Goal: Task Accomplishment & Management: Manage account settings

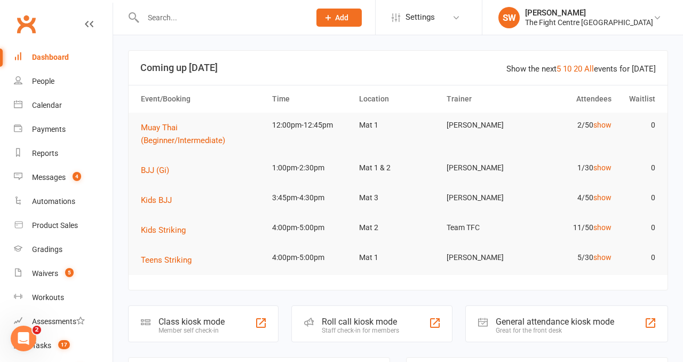
click at [161, 18] on input "text" at bounding box center [221, 17] width 163 height 15
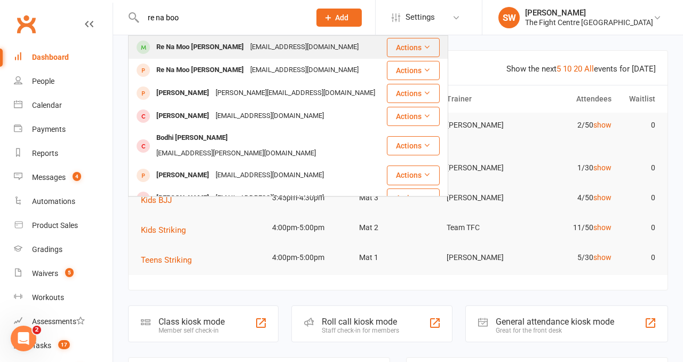
type input "re na boo"
click at [247, 43] on div "renamoo@gmail.com" at bounding box center [304, 46] width 115 height 15
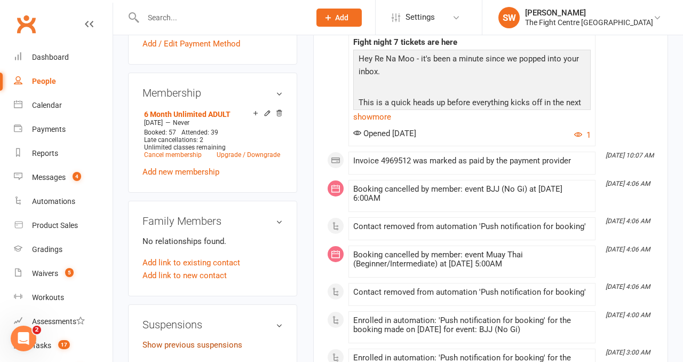
scroll to position [493, 0]
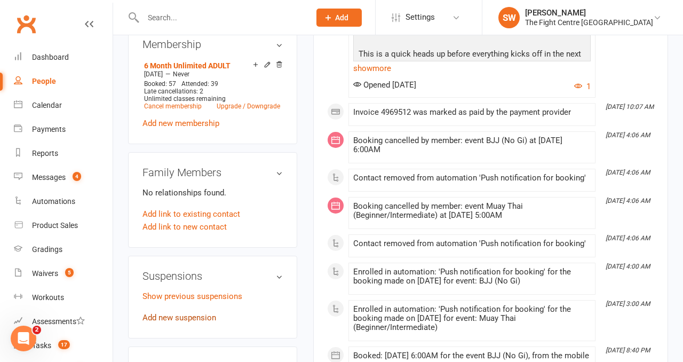
click at [165, 313] on link "Add new suspension" at bounding box center [180, 318] width 74 height 10
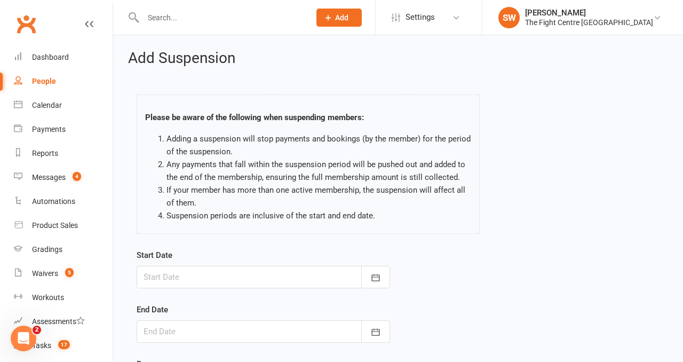
scroll to position [49, 0]
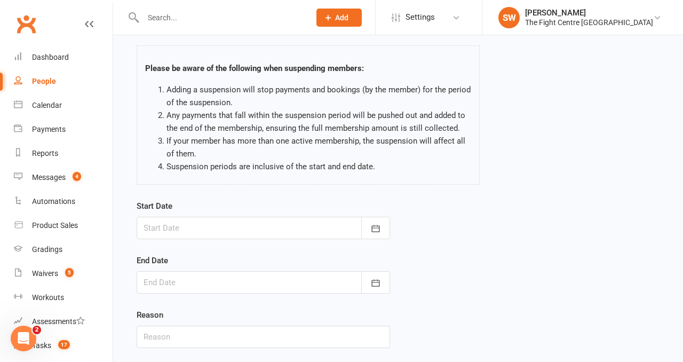
click at [241, 228] on div at bounding box center [264, 228] width 254 height 22
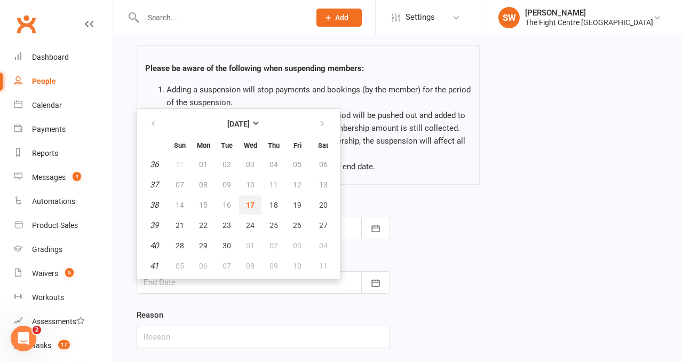
click at [251, 205] on span "17" at bounding box center [250, 205] width 9 height 9
type input "[DATE]"
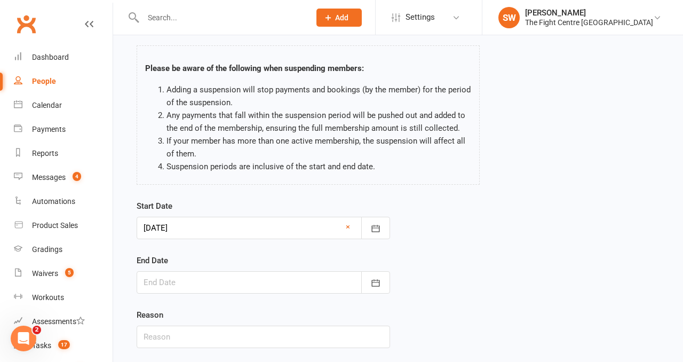
click at [242, 287] on div at bounding box center [264, 282] width 254 height 22
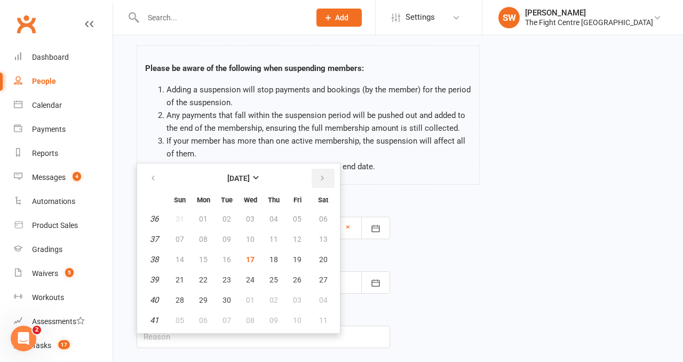
click at [321, 179] on icon "button" at bounding box center [322, 178] width 7 height 9
click at [251, 259] on span "15" at bounding box center [250, 259] width 9 height 9
type input "[DATE]"
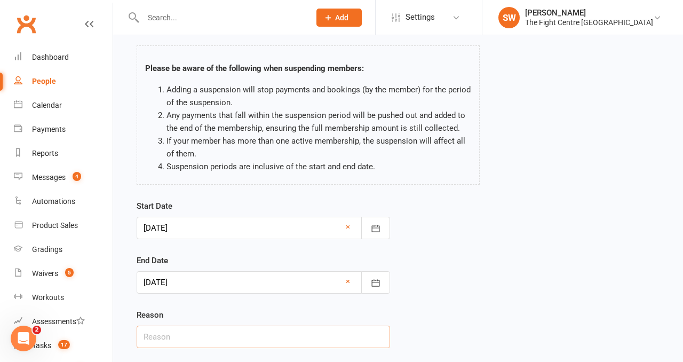
click at [195, 337] on input "text" at bounding box center [264, 337] width 254 height 22
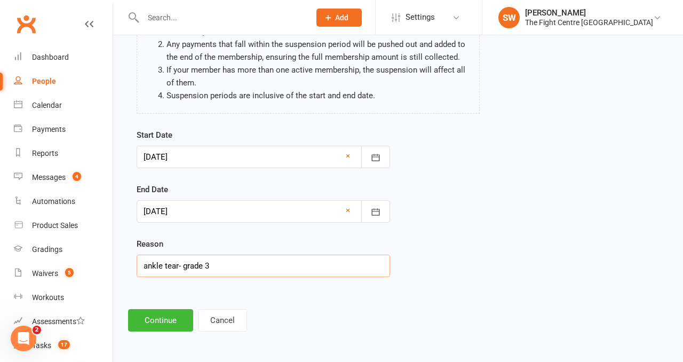
type input "ankle tear- grade 3"
click at [147, 317] on button "Continue" at bounding box center [160, 320] width 65 height 22
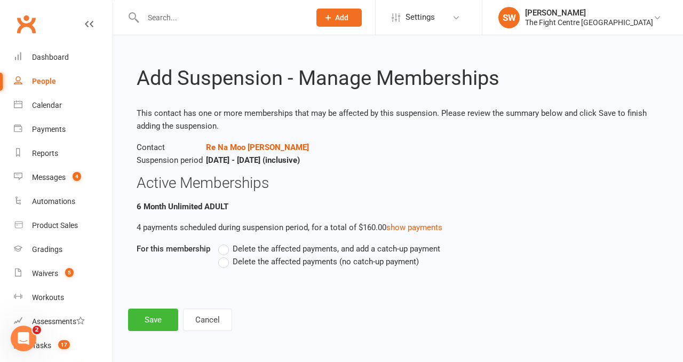
scroll to position [0, 0]
click at [225, 258] on label "Delete the affected payments (no catch-up payment)" at bounding box center [318, 261] width 201 height 13
click at [225, 255] on input "Delete the affected payments (no catch-up payment)" at bounding box center [221, 255] width 7 height 0
click at [131, 337] on div "Add Suspension - Manage Memberships This contact has one or more memberships th…" at bounding box center [398, 190] width 570 height 311
click at [137, 329] on button "Save" at bounding box center [153, 319] width 50 height 22
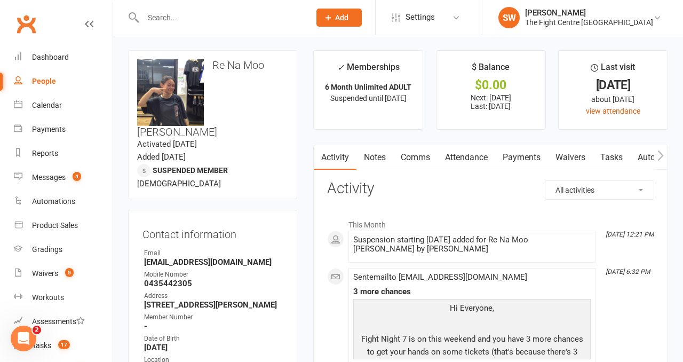
click at [161, 21] on input "text" at bounding box center [221, 17] width 163 height 15
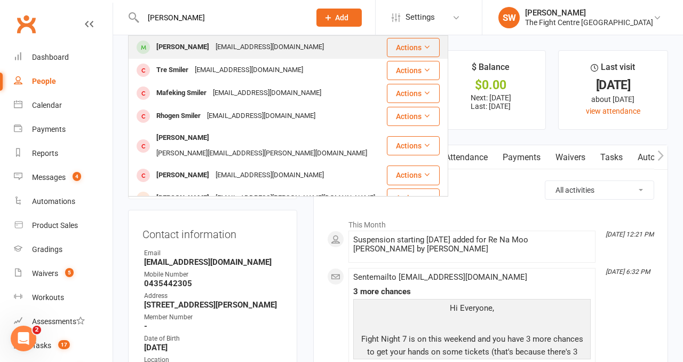
type input "hamayne smiler"
click at [183, 42] on div "Jamayn Smiler" at bounding box center [182, 46] width 59 height 15
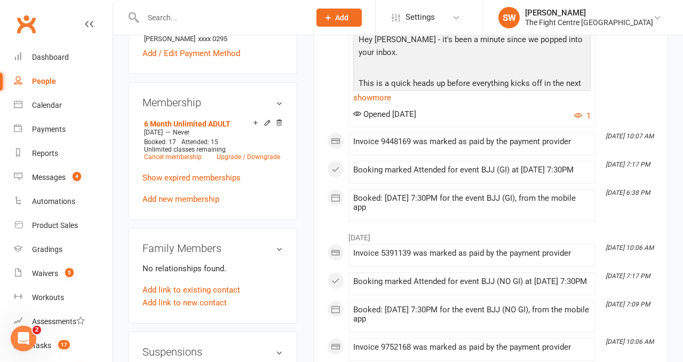
scroll to position [479, 0]
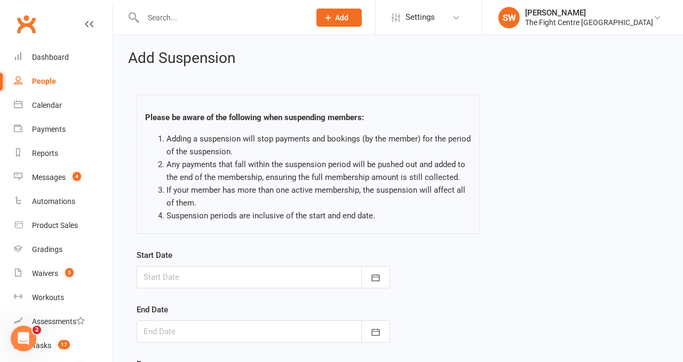
scroll to position [117, 0]
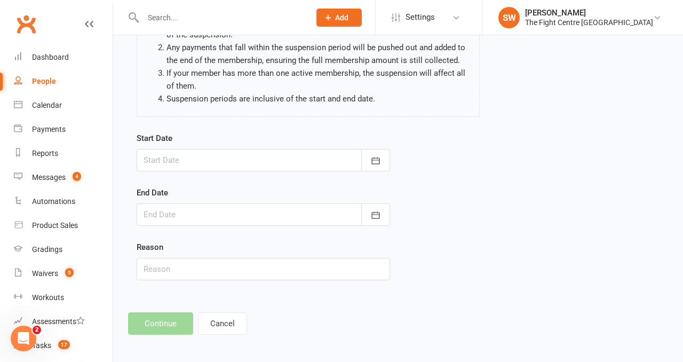
click at [176, 155] on div at bounding box center [264, 160] width 254 height 22
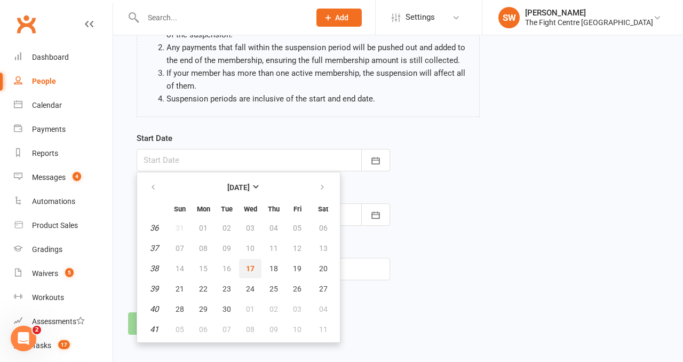
click at [246, 265] on span "17" at bounding box center [250, 268] width 9 height 9
type input "[DATE]"
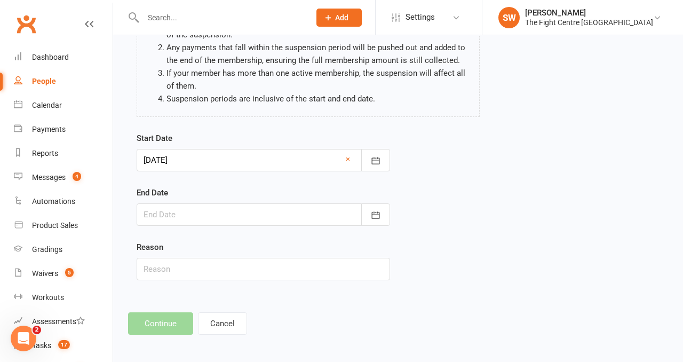
click at [205, 215] on div at bounding box center [264, 214] width 254 height 22
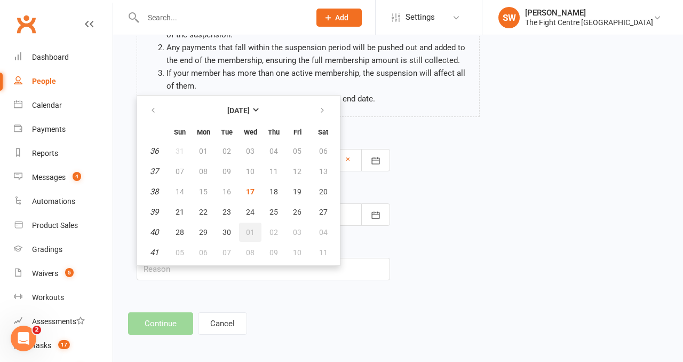
click at [247, 233] on span "01" at bounding box center [250, 232] width 9 height 9
type input "01 Oct 2025"
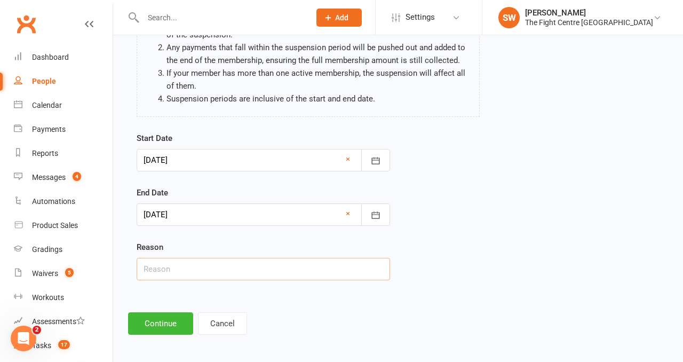
click at [243, 259] on input "text" at bounding box center [264, 269] width 254 height 22
type input "emergency trip to NZ"
click at [149, 319] on button "Continue" at bounding box center [160, 323] width 65 height 22
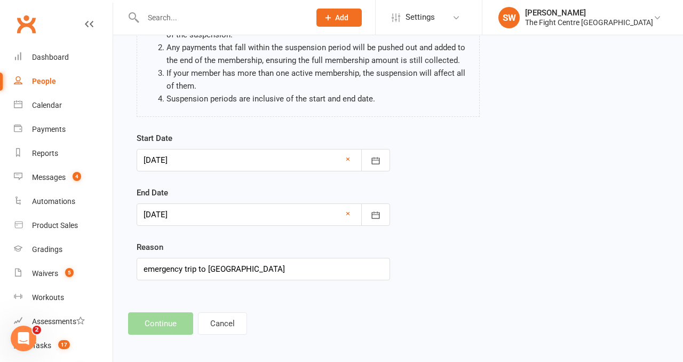
scroll to position [0, 0]
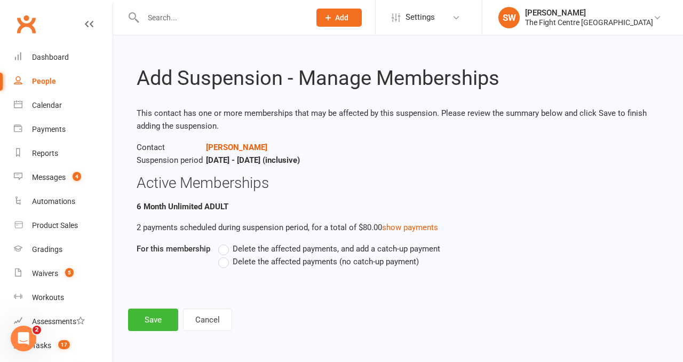
click at [227, 266] on label "Delete the affected payments (no catch-up payment)" at bounding box center [318, 261] width 201 height 13
click at [225, 255] on input "Delete the affected payments (no catch-up payment)" at bounding box center [221, 255] width 7 height 0
click at [168, 313] on button "Save" at bounding box center [153, 319] width 50 height 22
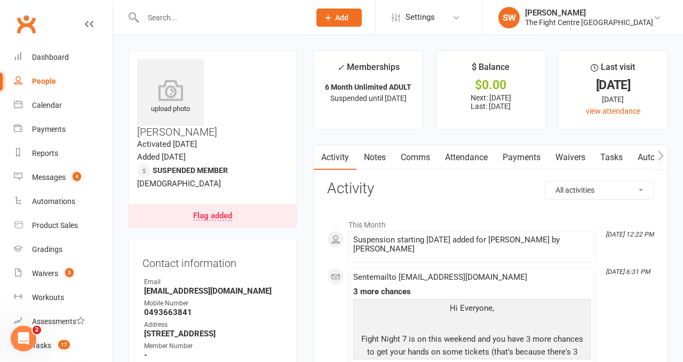
click at [187, 9] on div at bounding box center [215, 17] width 175 height 35
click at [186, 12] on input "text" at bounding box center [221, 17] width 163 height 15
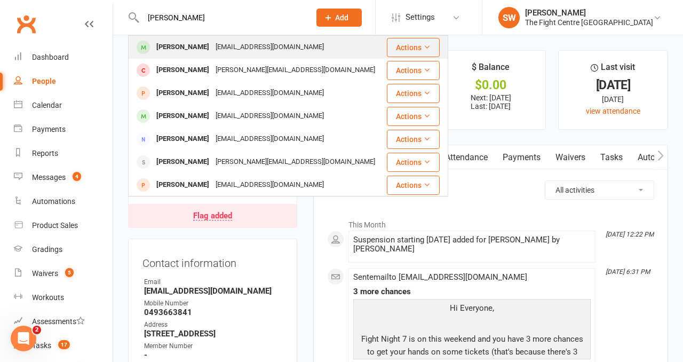
type input "jay cign"
click at [220, 48] on div "jaycignarella@hotmail.com" at bounding box center [269, 46] width 115 height 15
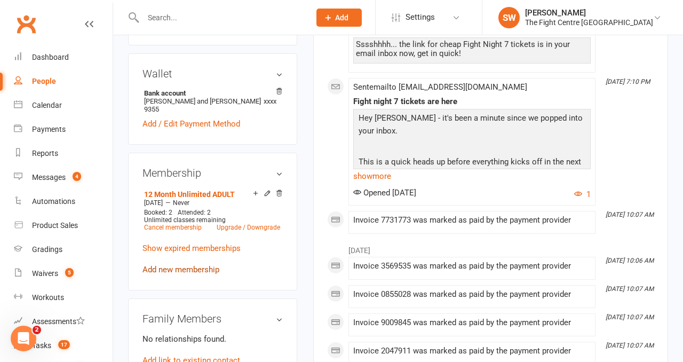
scroll to position [373, 0]
click at [160, 223] on link "Cancel membership" at bounding box center [173, 226] width 58 height 7
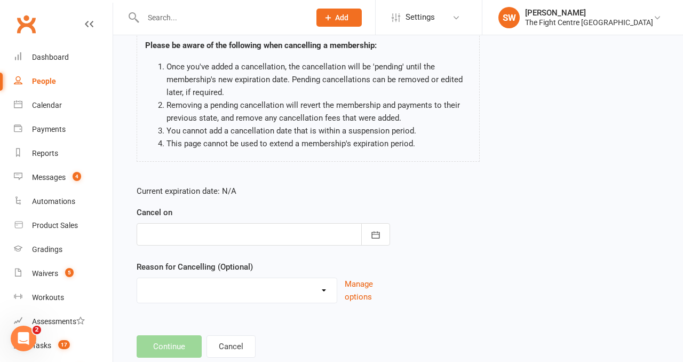
scroll to position [91, 0]
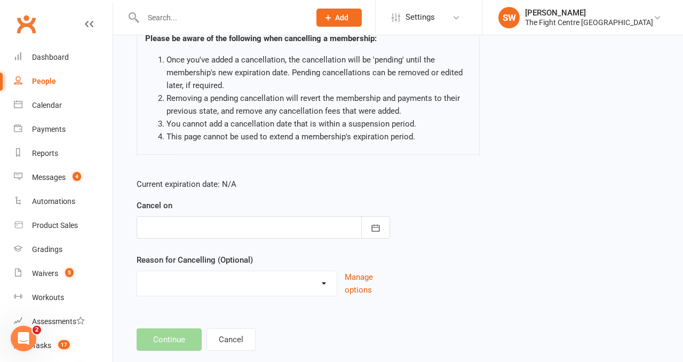
click at [174, 225] on div at bounding box center [264, 227] width 254 height 22
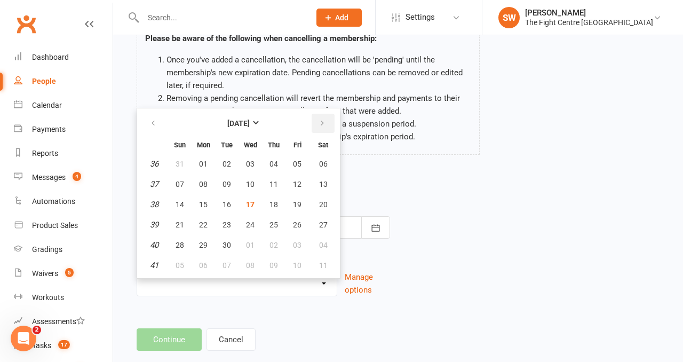
click at [319, 119] on icon "button" at bounding box center [322, 123] width 7 height 9
click at [296, 204] on span "17" at bounding box center [297, 204] width 9 height 9
type input "17 Oct 2025"
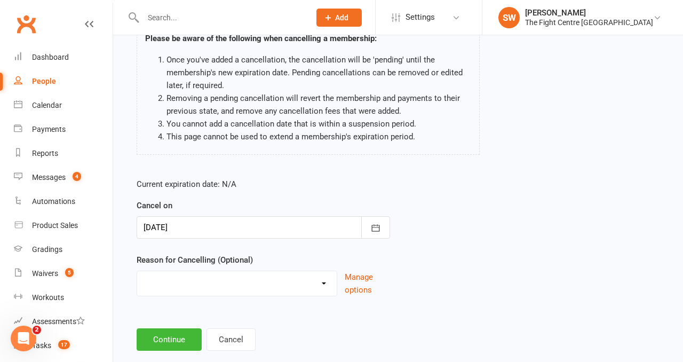
click at [260, 284] on select "Cancelled in contract- 30kms Cancelled in contract - dispute Cancelled in contr…" at bounding box center [237, 281] width 200 height 21
select select "0"
click at [168, 358] on div "Cancel Membership Jay Cignarella - 12 Month Unlimited ADULT Please be aware of …" at bounding box center [398, 155] width 570 height 423
click at [155, 341] on button "Continue" at bounding box center [169, 339] width 65 height 22
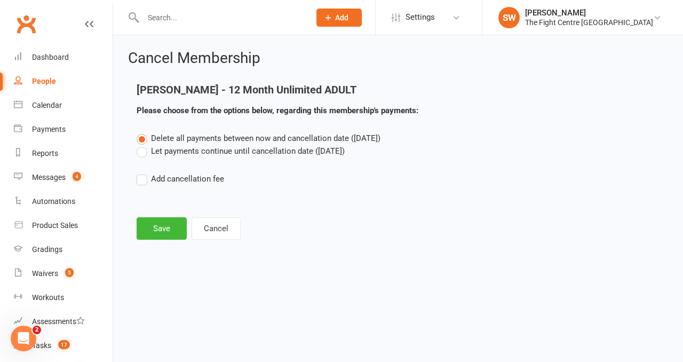
click at [172, 148] on label "Let payments continue until cancellation date (Oct 17, 2025)" at bounding box center [241, 151] width 208 height 13
click at [144, 145] on input "Let payments continue until cancellation date (Oct 17, 2025)" at bounding box center [140, 145] width 7 height 0
click at [164, 219] on button "Save" at bounding box center [162, 228] width 50 height 22
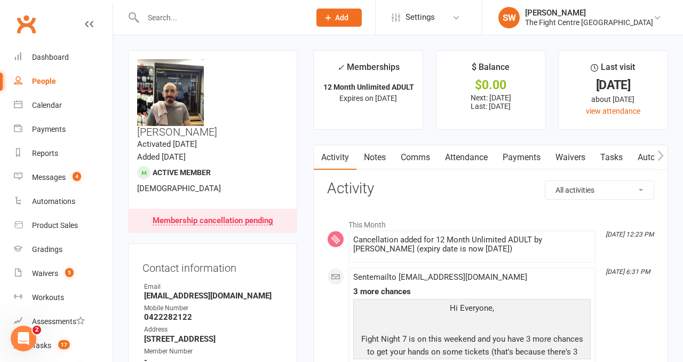
click at [519, 156] on link "Payments" at bounding box center [521, 157] width 53 height 25
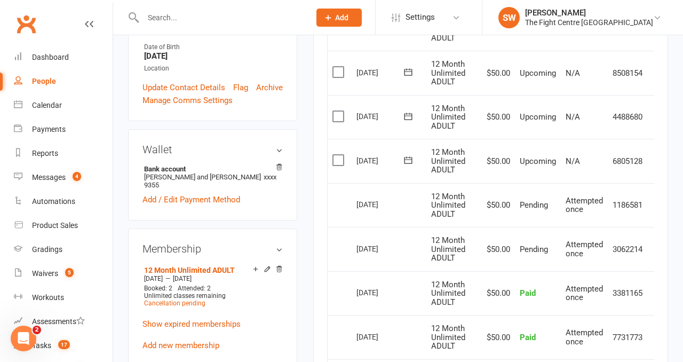
scroll to position [34, 0]
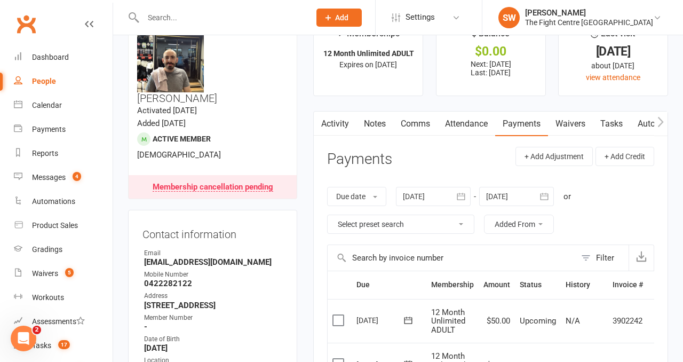
click at [451, 200] on div at bounding box center [433, 196] width 75 height 19
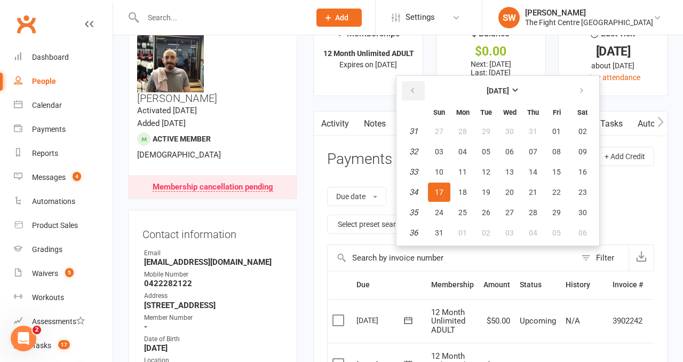
click at [416, 90] on icon "button" at bounding box center [412, 90] width 7 height 9
click at [416, 89] on icon "button" at bounding box center [412, 90] width 7 height 9
click at [434, 150] on button "04" at bounding box center [439, 151] width 22 height 19
type input "04 May 2025"
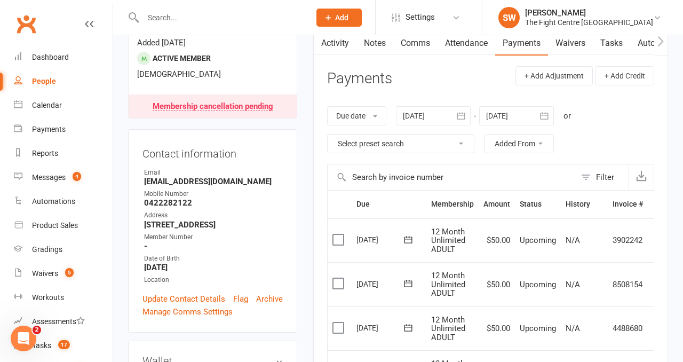
scroll to position [0, 17]
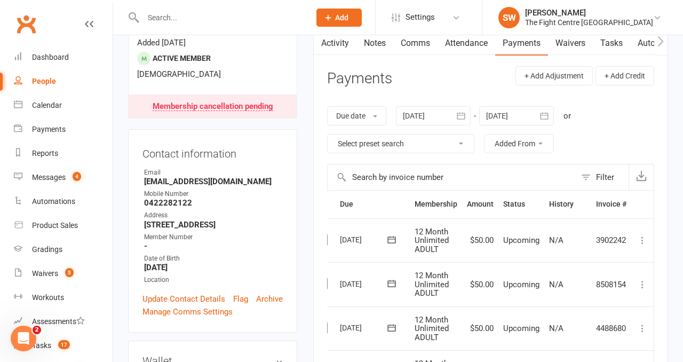
click at [636, 232] on td "Mark as Paid (Cash) Mark as Paid (POS) Mark as Paid (Other) Skip Change amount …" at bounding box center [642, 240] width 22 height 44
click at [637, 234] on button at bounding box center [642, 240] width 13 height 13
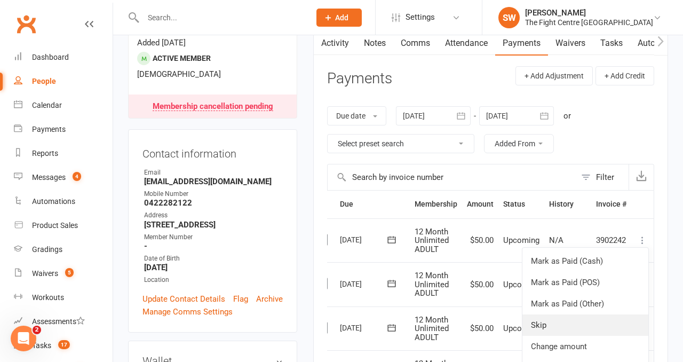
click at [559, 327] on link "Skip" at bounding box center [586, 324] width 126 height 21
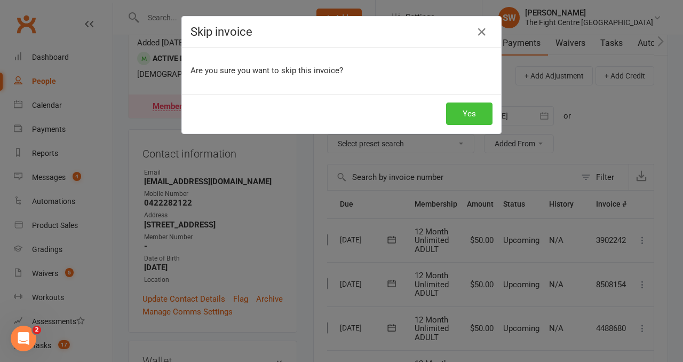
click at [465, 116] on button "Yes" at bounding box center [469, 113] width 46 height 22
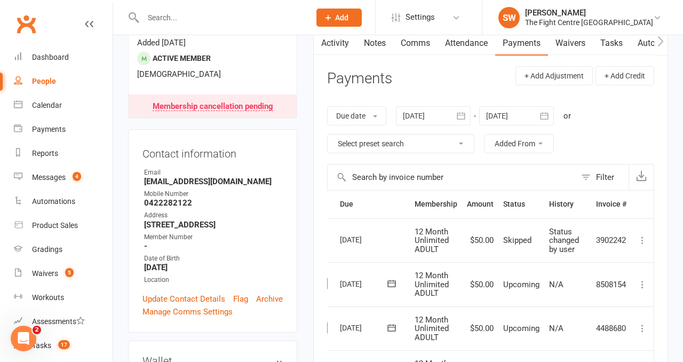
click at [179, 16] on input "text" at bounding box center [221, 17] width 163 height 15
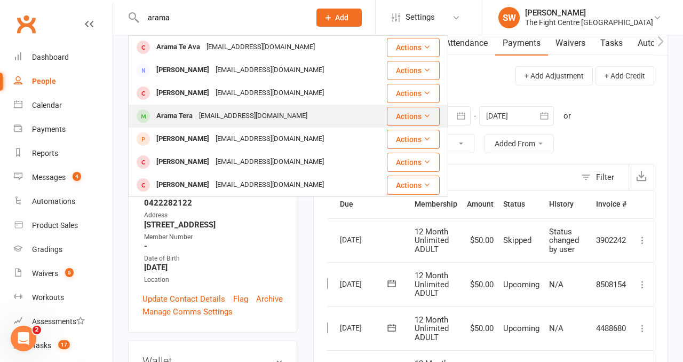
type input "arama"
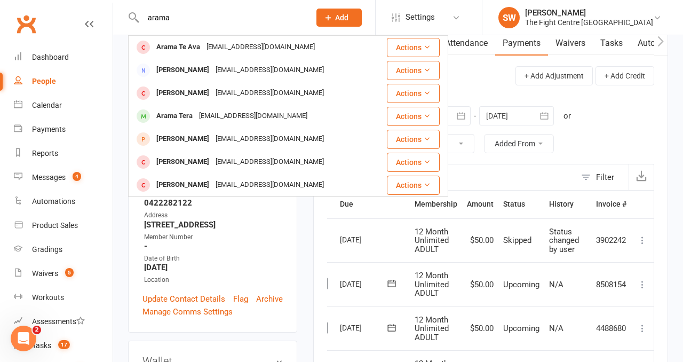
click at [211, 115] on div "eema2626tw@yahoo.com.tw" at bounding box center [253, 115] width 115 height 15
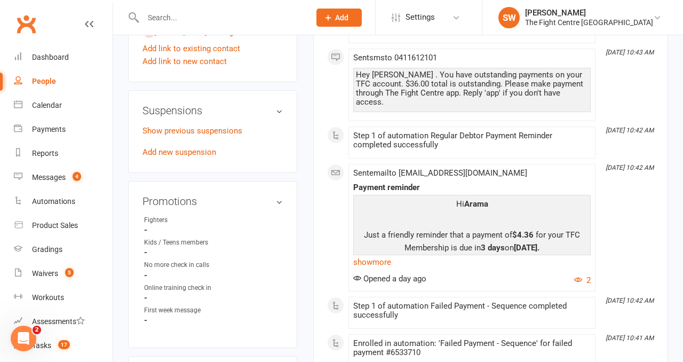
scroll to position [635, 0]
click at [211, 135] on link "Show previous suspensions" at bounding box center [193, 130] width 100 height 10
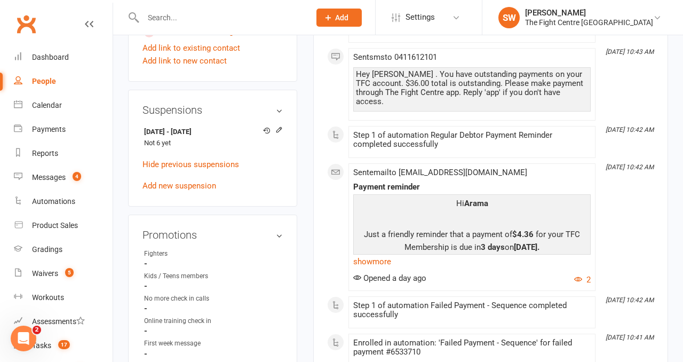
click at [305, 231] on main "✓ Memberships Limited Pass, Kids (6-16yrs, 6 month term,... Does not expire $ B…" at bounding box center [490, 350] width 371 height 1869
click at [305, 213] on main "✓ Memberships Limited Pass, Kids (6-16yrs, 6 month term,... Does not expire $ B…" at bounding box center [490, 350] width 371 height 1869
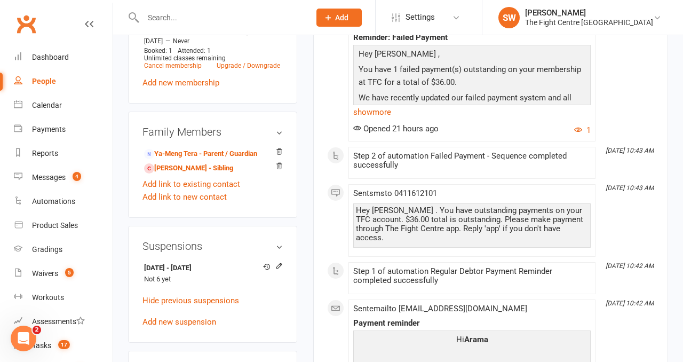
scroll to position [0, 0]
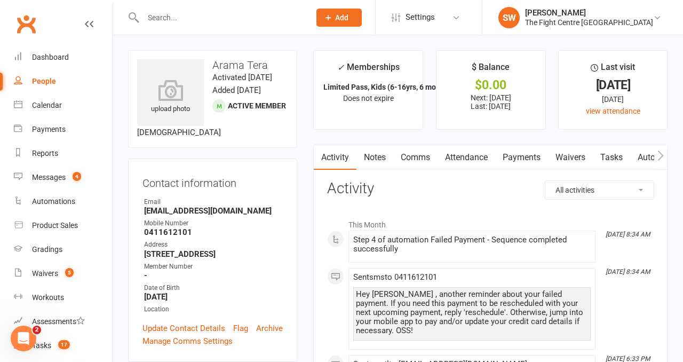
click at [517, 157] on link "Payments" at bounding box center [521, 157] width 53 height 25
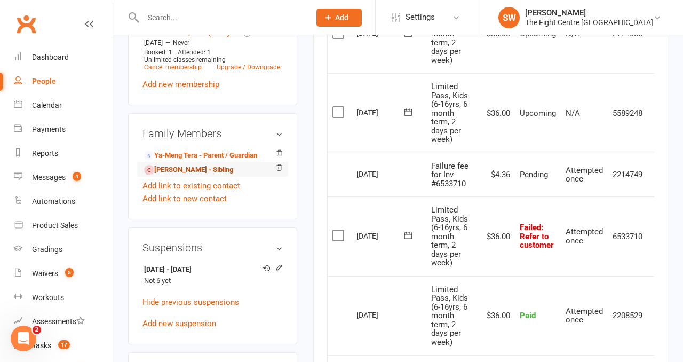
scroll to position [484, 0]
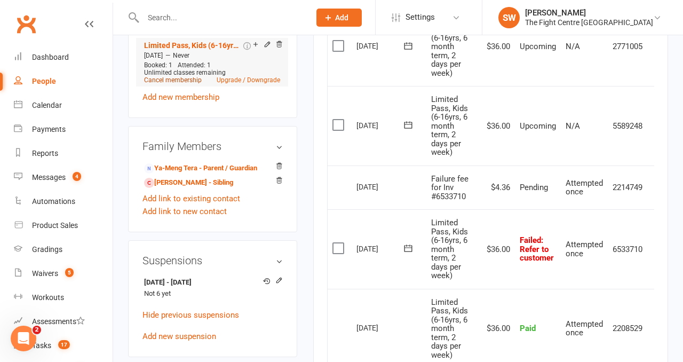
click at [170, 84] on link "Cancel membership" at bounding box center [173, 79] width 58 height 7
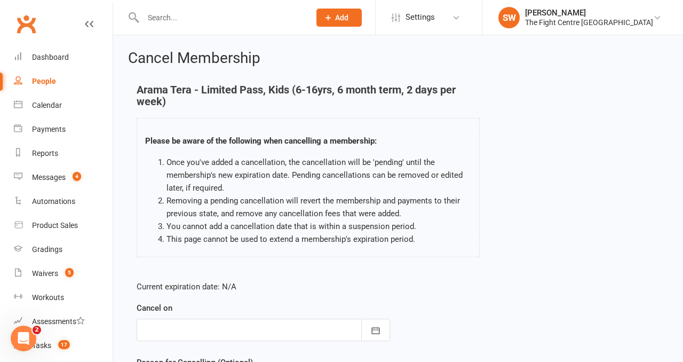
click at [224, 326] on div at bounding box center [264, 330] width 254 height 22
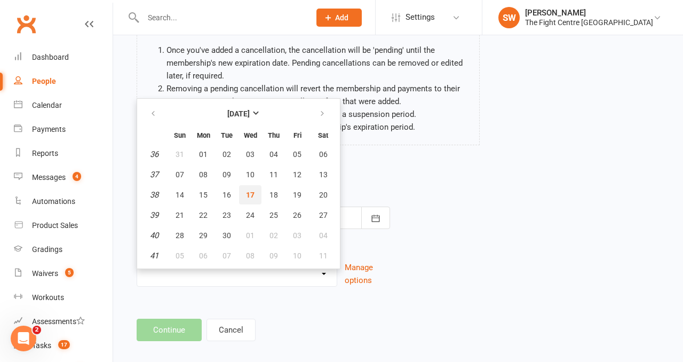
scroll to position [113, 0]
click at [251, 197] on span "17" at bounding box center [250, 194] width 9 height 9
type input "[DATE]"
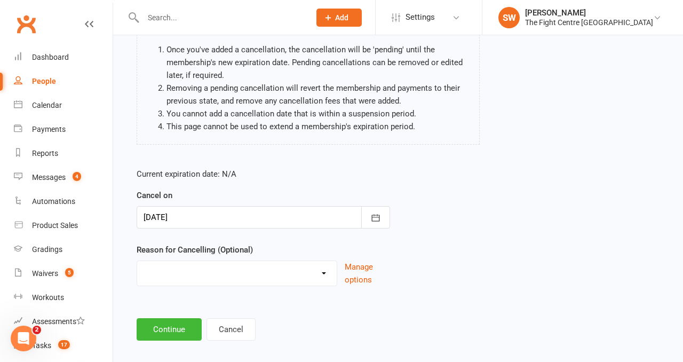
click at [234, 274] on select "Cancelled in contract- 30kms Cancelled in contract - dispute Cancelled in contr…" at bounding box center [237, 271] width 200 height 21
select select "1"
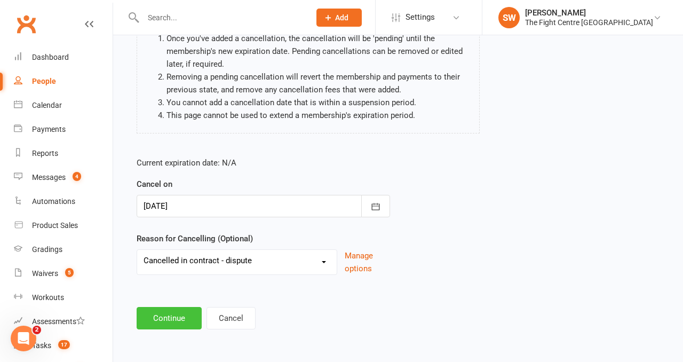
click at [177, 314] on button "Continue" at bounding box center [169, 318] width 65 height 22
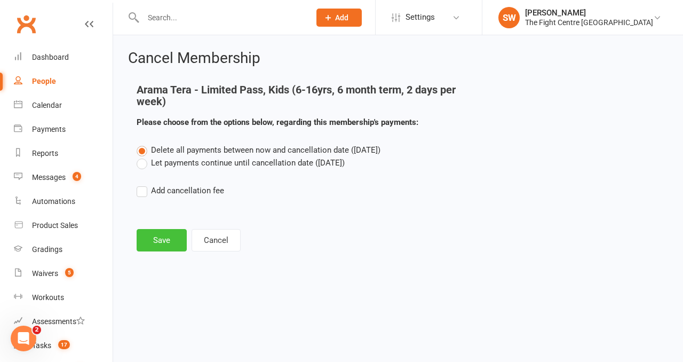
click at [159, 248] on button "Save" at bounding box center [162, 240] width 50 height 22
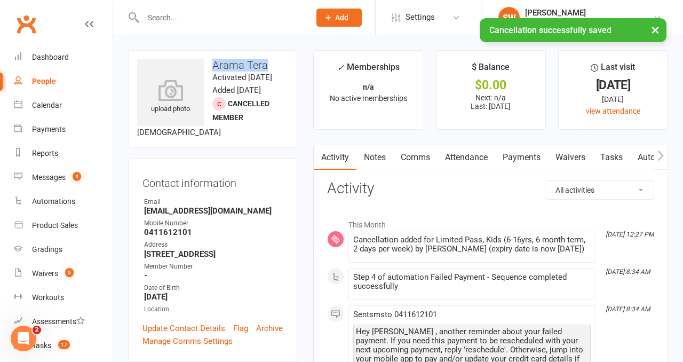
drag, startPoint x: 268, startPoint y: 67, endPoint x: 212, endPoint y: 65, distance: 56.1
click at [212, 65] on h3 "Arama Tera" at bounding box center [212, 65] width 151 height 12
copy h3 "Arama Tera"
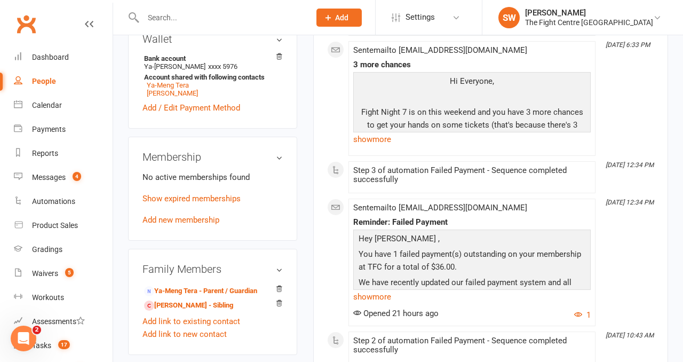
scroll to position [355, 0]
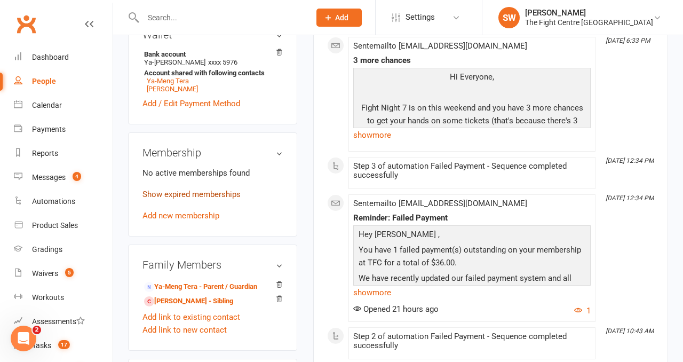
click at [205, 199] on link "Show expired memberships" at bounding box center [192, 194] width 98 height 10
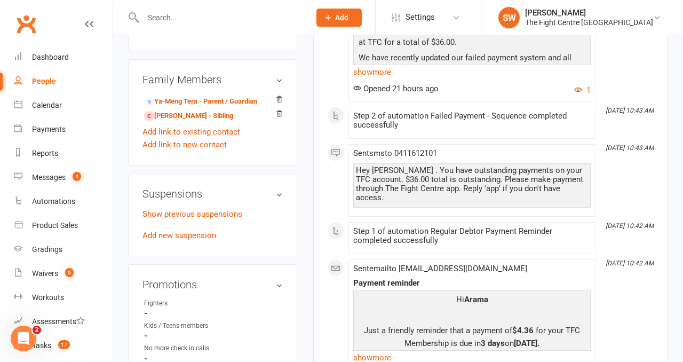
scroll to position [615, 0]
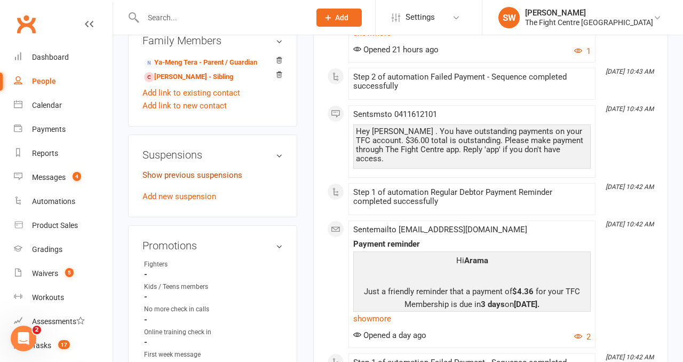
click at [171, 180] on link "Show previous suspensions" at bounding box center [193, 175] width 100 height 10
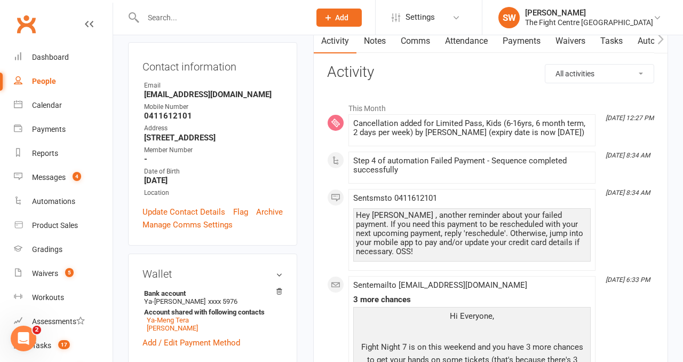
scroll to position [5, 0]
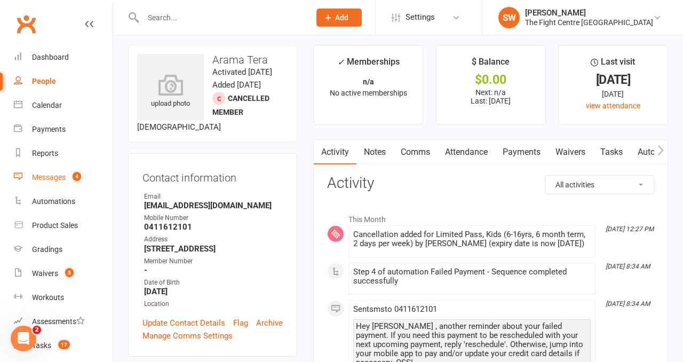
click at [75, 171] on link "Messages 4" at bounding box center [63, 177] width 99 height 24
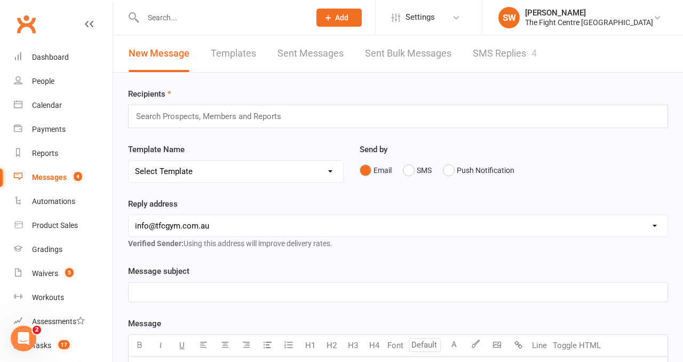
click at [495, 58] on link "SMS Replies 4" at bounding box center [505, 53] width 64 height 37
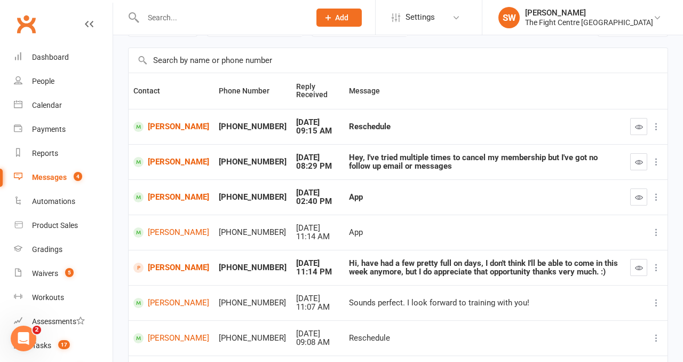
scroll to position [83, 0]
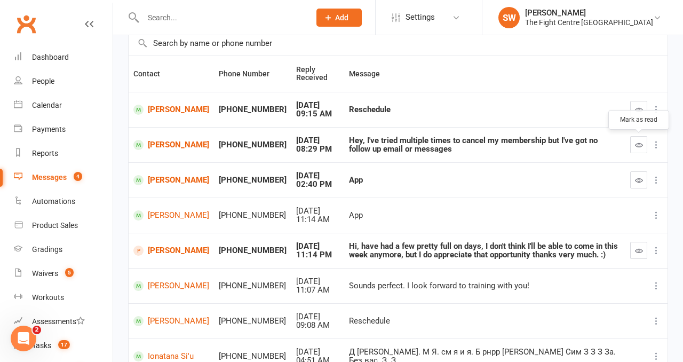
click at [637, 145] on icon "button" at bounding box center [639, 145] width 8 height 8
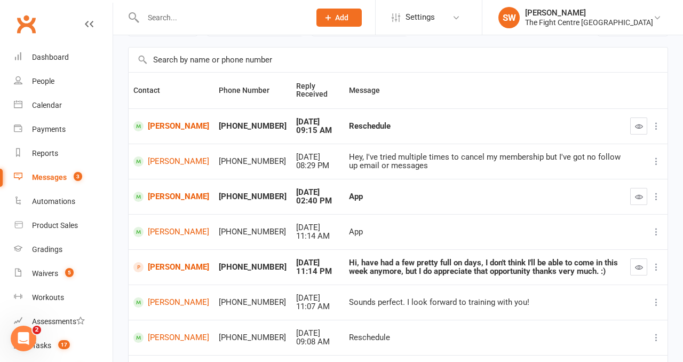
scroll to position [66, 0]
click at [639, 128] on icon "button" at bounding box center [639, 127] width 8 height 8
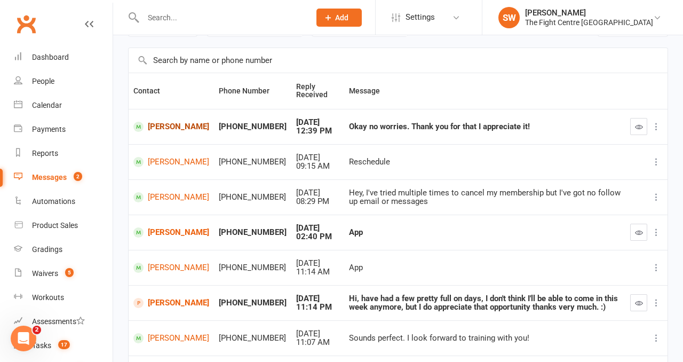
click at [157, 127] on link "Luke Robertson" at bounding box center [171, 127] width 76 height 10
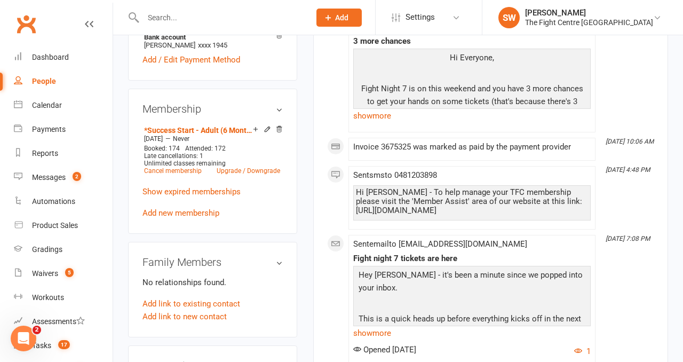
scroll to position [466, 0]
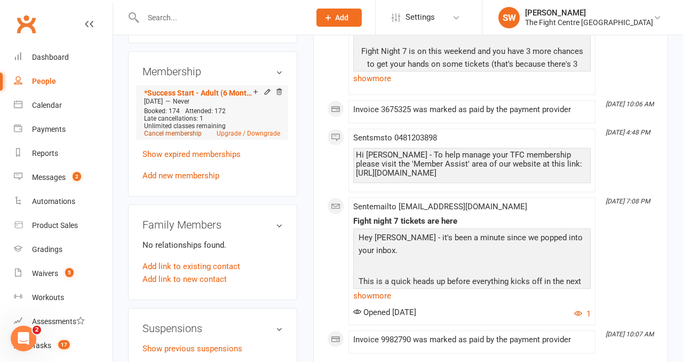
click at [173, 130] on link "Cancel membership" at bounding box center [173, 133] width 58 height 7
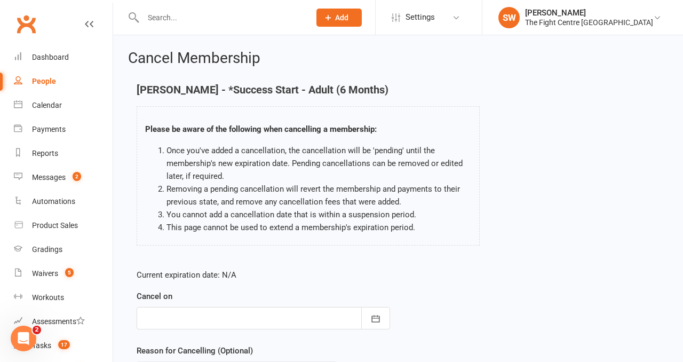
click at [283, 314] on div at bounding box center [264, 318] width 254 height 22
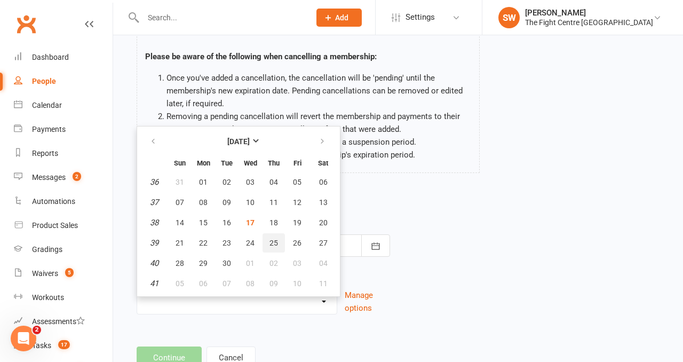
scroll to position [94, 0]
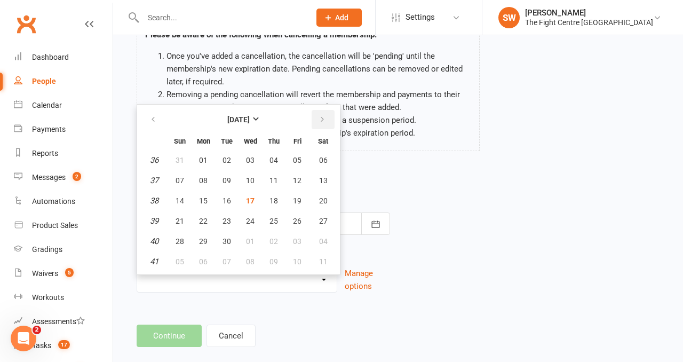
click at [320, 121] on icon "button" at bounding box center [322, 119] width 7 height 9
click at [302, 180] on button "10" at bounding box center [297, 180] width 22 height 19
type input "10 Oct 2025"
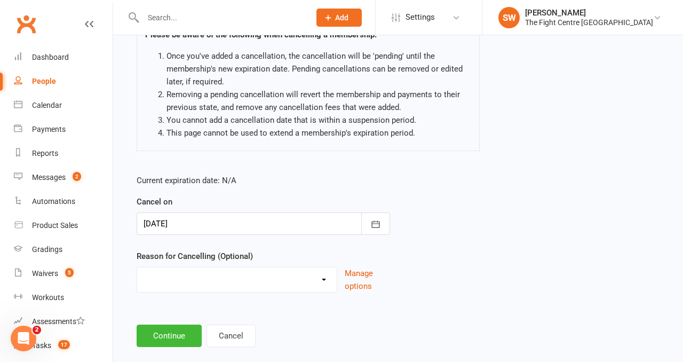
click at [252, 278] on select "Cancelled in contract- 30kms Cancelled in contract - dispute Cancelled in contr…" at bounding box center [237, 277] width 200 height 21
select select "10"
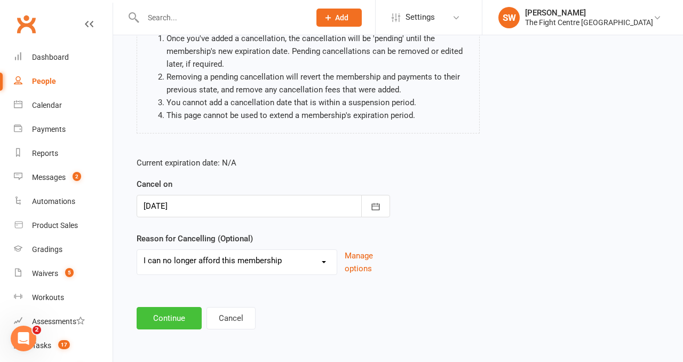
click at [166, 308] on button "Continue" at bounding box center [169, 318] width 65 height 22
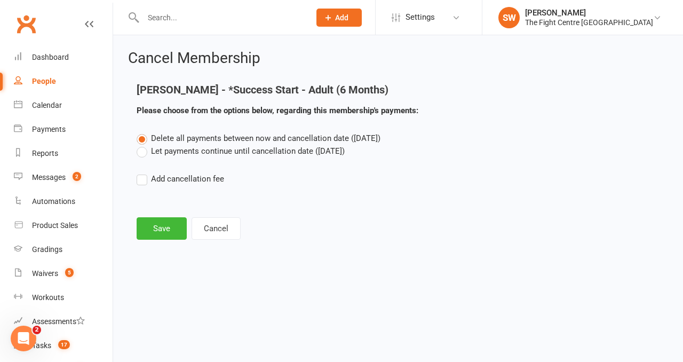
click at [166, 153] on label "Let payments continue until cancellation date (Oct 10, 2025)" at bounding box center [241, 151] width 208 height 13
click at [144, 145] on input "Let payments continue until cancellation date (Oct 10, 2025)" at bounding box center [140, 145] width 7 height 0
click at [156, 231] on button "Save" at bounding box center [162, 228] width 50 height 22
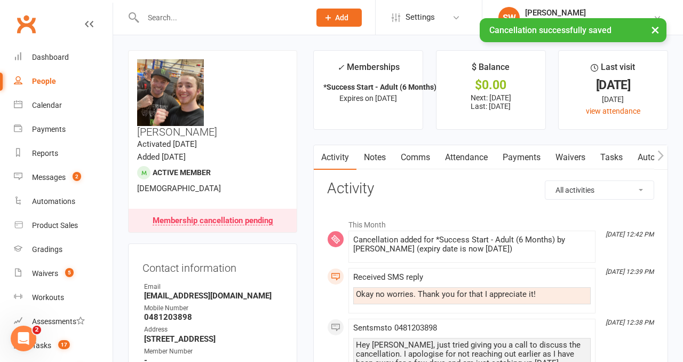
click at [410, 164] on link "Comms" at bounding box center [415, 157] width 44 height 25
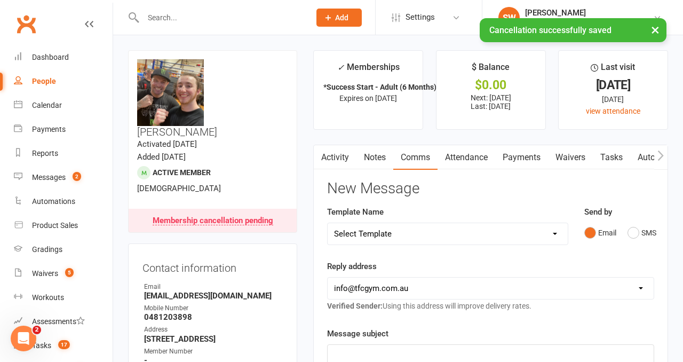
click at [375, 164] on link "Notes" at bounding box center [375, 157] width 37 height 25
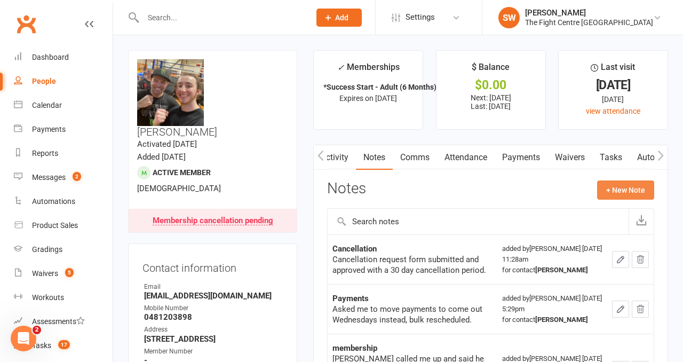
click at [631, 191] on button "+ New Note" at bounding box center [625, 189] width 57 height 19
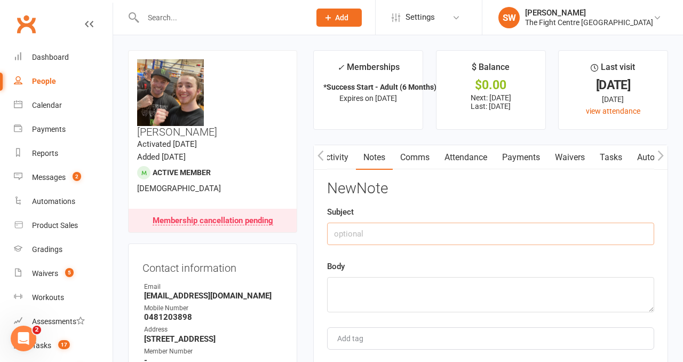
click at [444, 232] on input "text" at bounding box center [490, 234] width 327 height 22
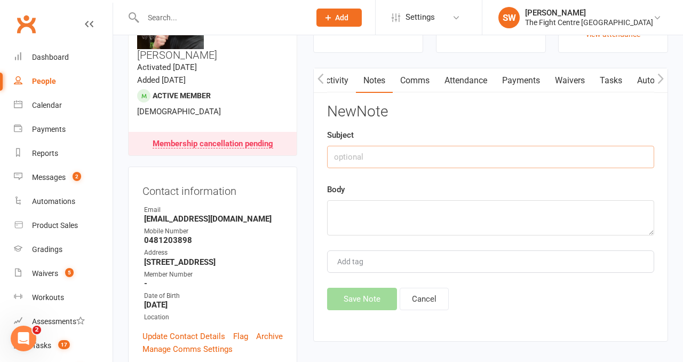
scroll to position [85, 0]
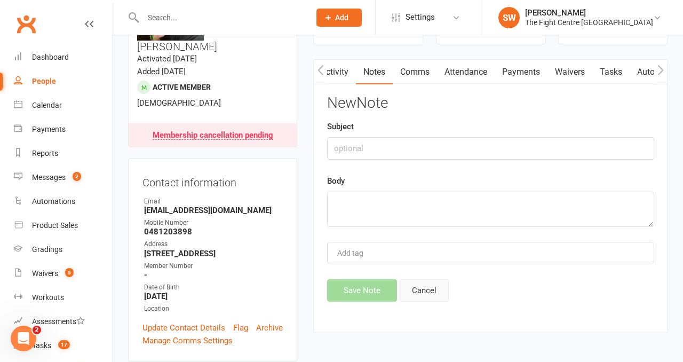
click at [423, 286] on button "Cancel" at bounding box center [424, 290] width 49 height 22
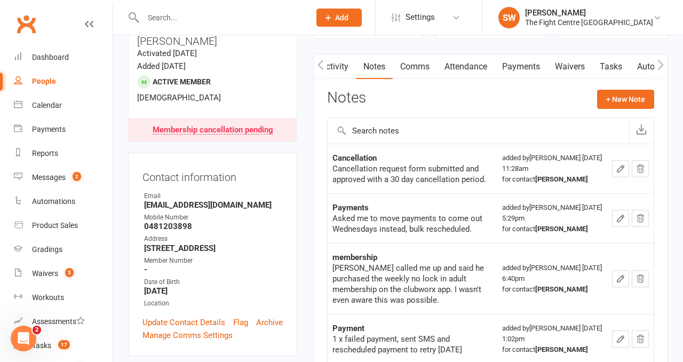
scroll to position [91, 0]
click at [459, 255] on div "membership" at bounding box center [413, 256] width 160 height 11
click at [608, 112] on div "Notes + New Note" at bounding box center [490, 103] width 327 height 28
click at [601, 104] on button "+ New Note" at bounding box center [625, 98] width 57 height 19
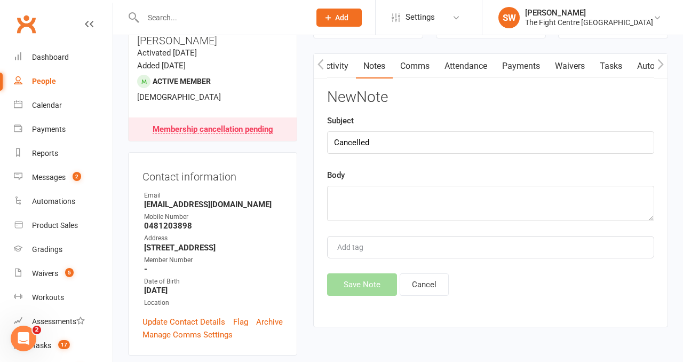
type input "Cancelled"
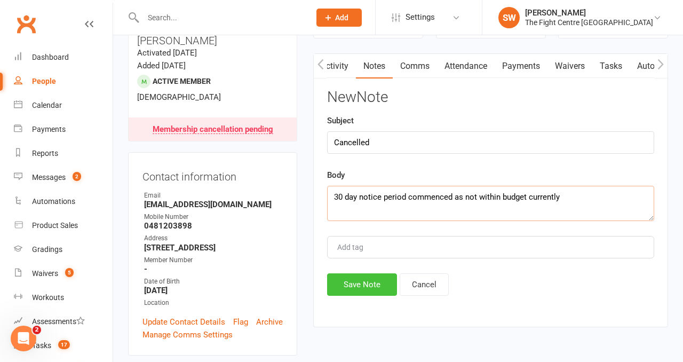
type textarea "30 day notice period commenced as not within budget currently"
click at [359, 294] on button "Save Note" at bounding box center [362, 284] width 70 height 22
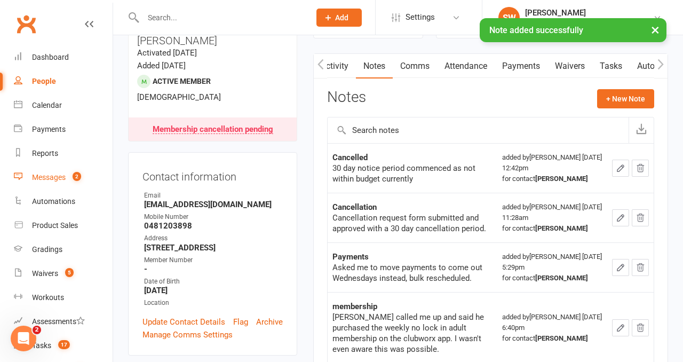
click at [67, 180] on link "Messages 2" at bounding box center [63, 177] width 99 height 24
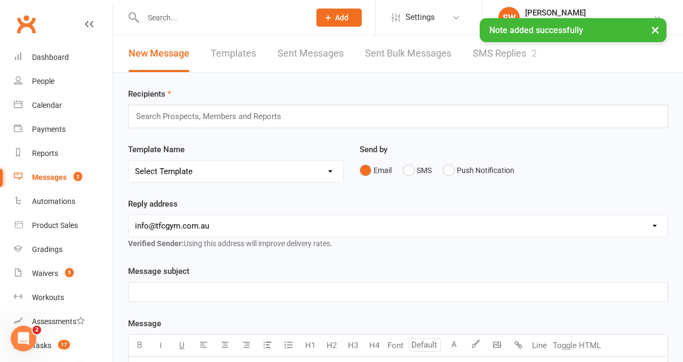
click at [491, 54] on link "SMS Replies 2" at bounding box center [505, 53] width 64 height 37
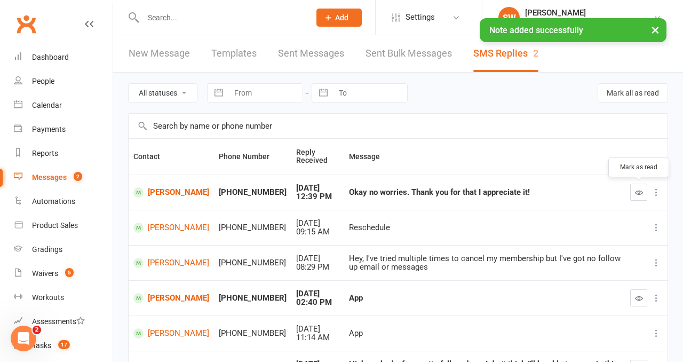
click at [643, 194] on icon "button" at bounding box center [639, 192] width 8 height 8
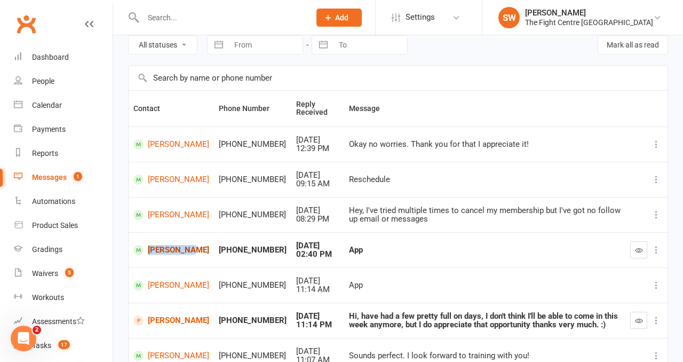
scroll to position [51, 0]
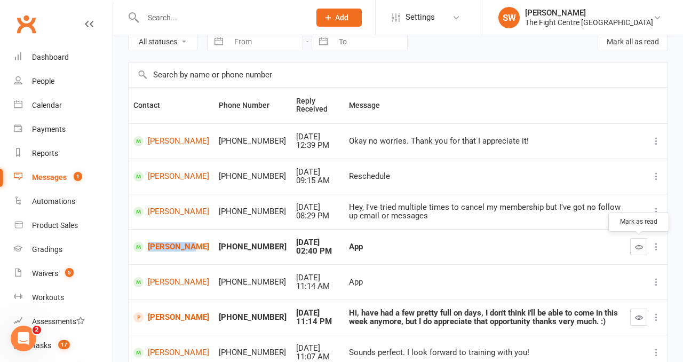
click at [640, 244] on icon "button" at bounding box center [639, 247] width 8 height 8
click at [159, 13] on input "text" at bounding box center [221, 17] width 163 height 15
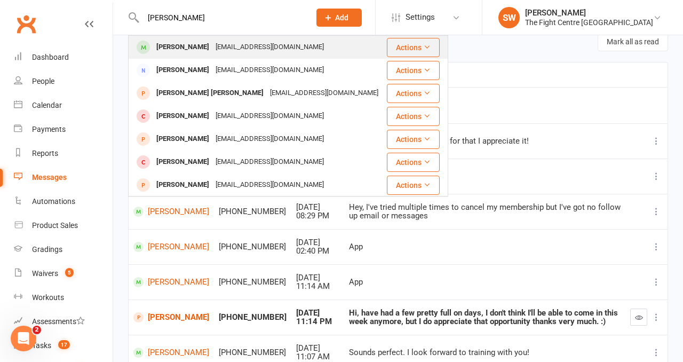
type input "mark goodwin"
click at [238, 52] on div "magoodw4@gmail.com" at bounding box center [269, 46] width 115 height 15
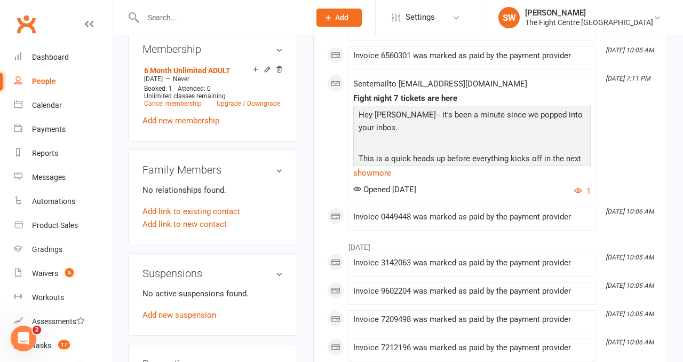
scroll to position [421, 0]
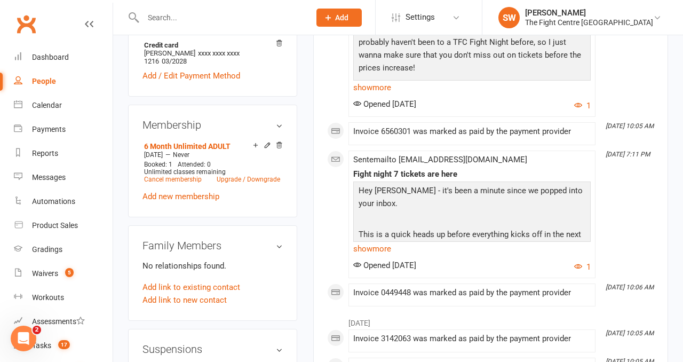
click at [303, 159] on div "upload photo change photo Mark Goodwin Activated 26 March, 2025 Added 26 March,…" at bounding box center [212, 368] width 185 height 1476
click at [172, 176] on link "Cancel membership" at bounding box center [173, 179] width 58 height 7
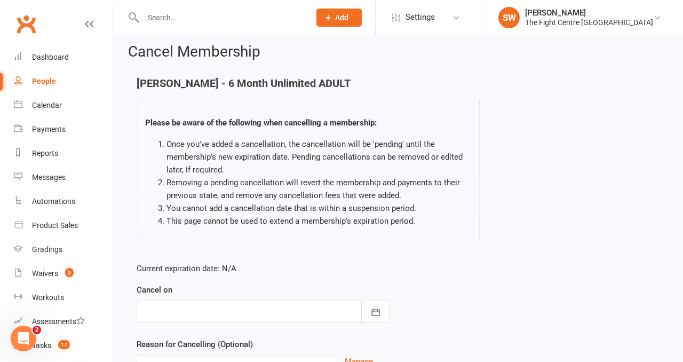
click at [236, 309] on div at bounding box center [264, 311] width 254 height 22
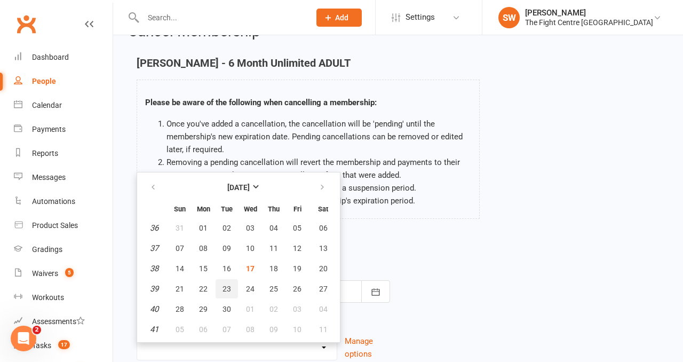
scroll to position [30, 0]
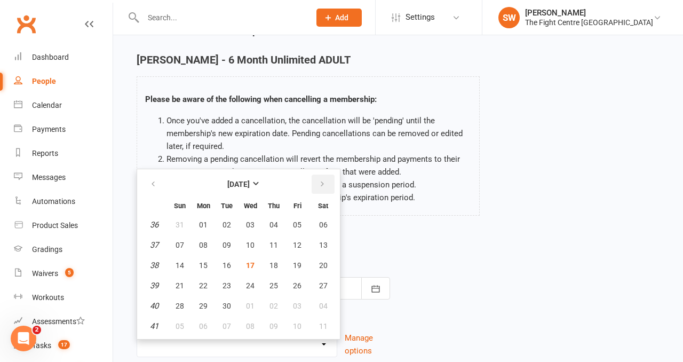
click at [323, 184] on icon "button" at bounding box center [322, 184] width 7 height 9
click at [320, 263] on span "18" at bounding box center [323, 265] width 9 height 9
type input "18 Oct 2025"
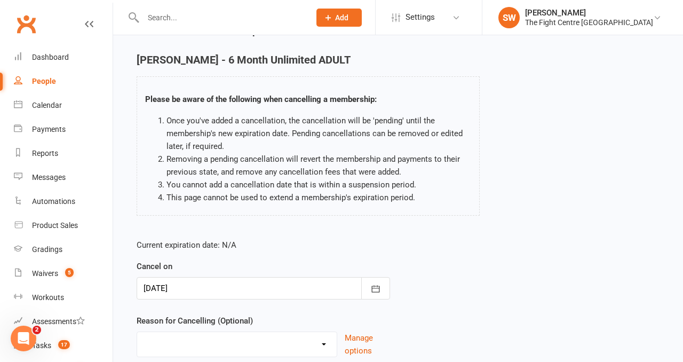
scroll to position [112, 0]
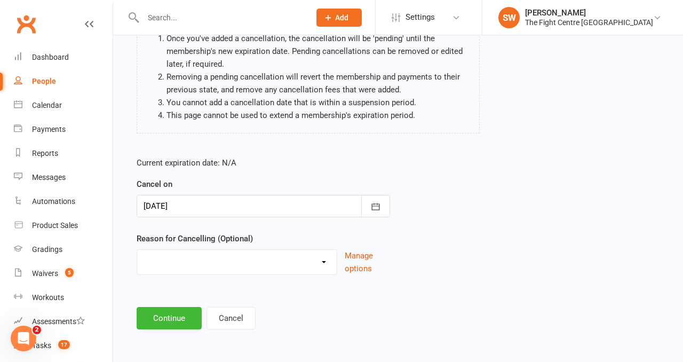
click at [256, 266] on select "Cancelled in contract- 30kms Cancelled in contract - dispute Cancelled in contr…" at bounding box center [237, 260] width 200 height 21
select select "12"
click at [175, 320] on button "Continue" at bounding box center [169, 318] width 65 height 22
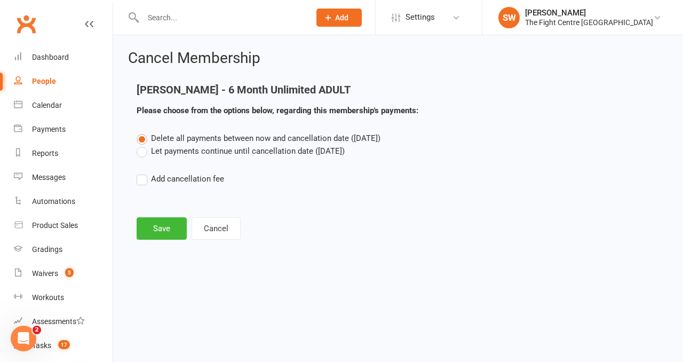
click at [176, 153] on label "Let payments continue until cancellation date (Oct 18, 2025)" at bounding box center [241, 151] width 208 height 13
click at [144, 145] on input "Let payments continue until cancellation date (Oct 18, 2025)" at bounding box center [140, 145] width 7 height 0
click at [174, 249] on div "Cancel Membership Mark Goodwin - 6 Month Unlimited ADULT Please choose from the…" at bounding box center [398, 145] width 570 height 221
click at [149, 225] on button "Save" at bounding box center [162, 228] width 50 height 22
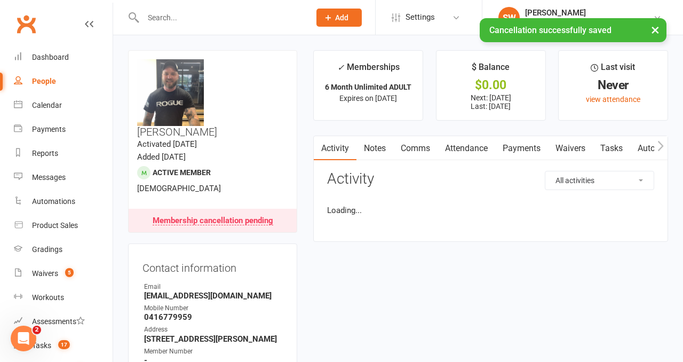
click at [412, 147] on link "Comms" at bounding box center [415, 148] width 44 height 25
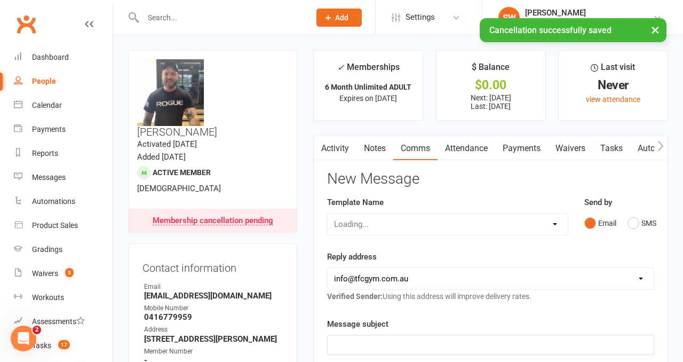
click at [385, 147] on link "Notes" at bounding box center [375, 148] width 37 height 25
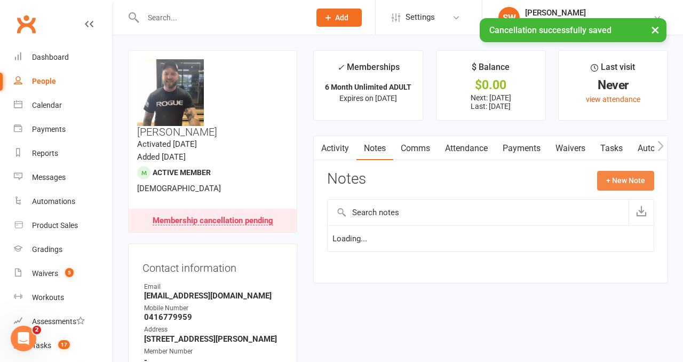
click at [620, 176] on button "+ New Note" at bounding box center [625, 180] width 57 height 19
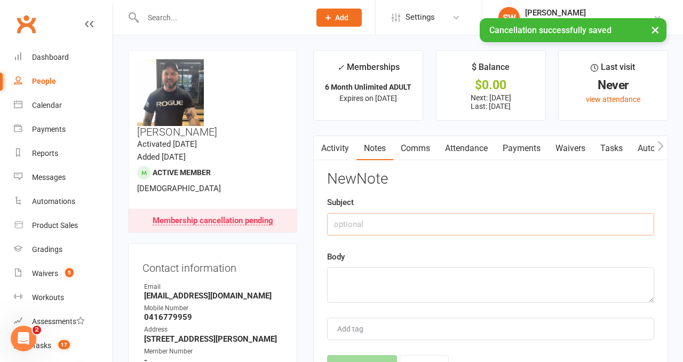
click at [468, 220] on input "text" at bounding box center [490, 224] width 327 height 22
type input "Cancelled"
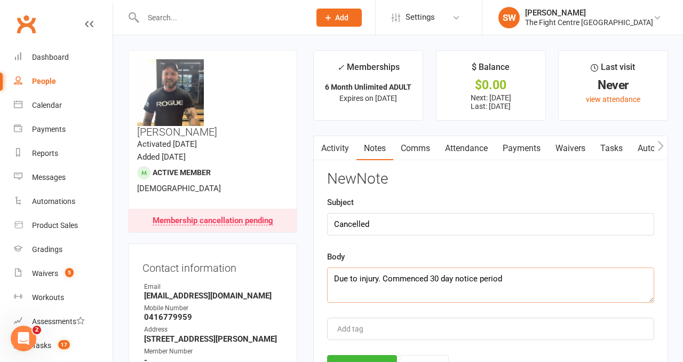
scroll to position [75, 0]
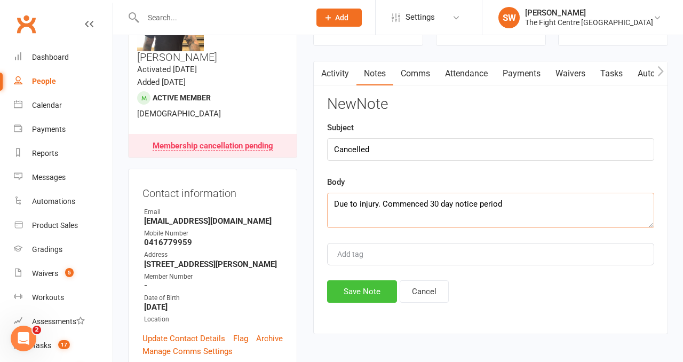
type textarea "Due to injury. Commenced 30 day notice period"
click at [367, 288] on button "Save Note" at bounding box center [362, 291] width 70 height 22
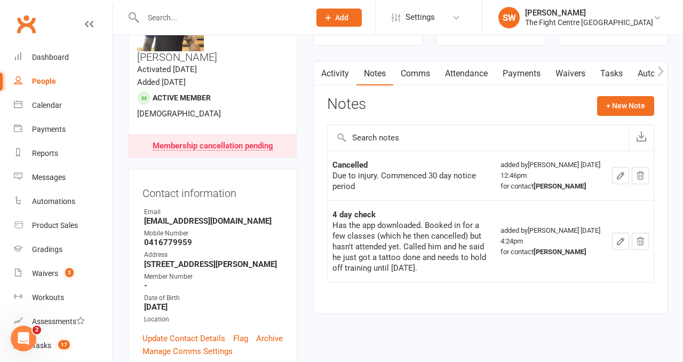
click at [185, 18] on input "text" at bounding box center [221, 17] width 163 height 15
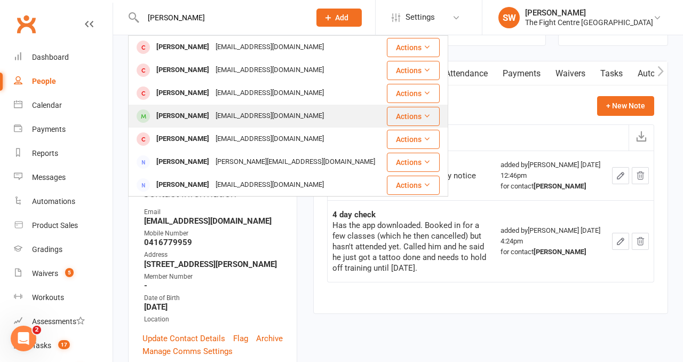
type input "akash akash"
click at [216, 113] on div "Chaudharyakash1408@gmail.com" at bounding box center [269, 115] width 115 height 15
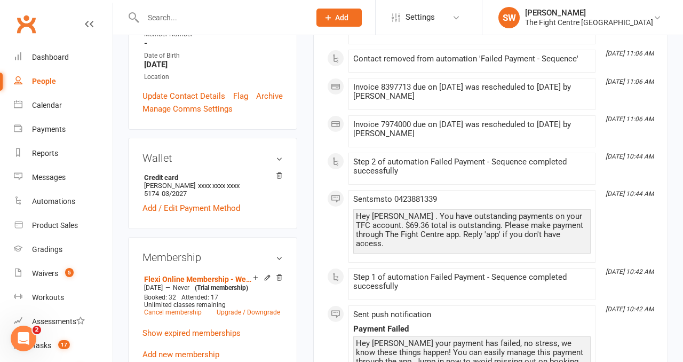
scroll to position [331, 0]
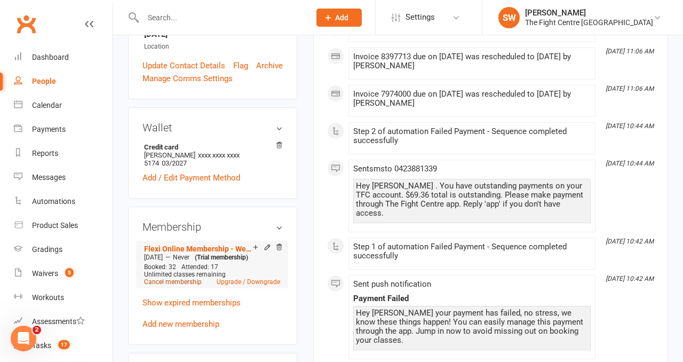
click at [164, 278] on link "Cancel membership" at bounding box center [173, 281] width 58 height 7
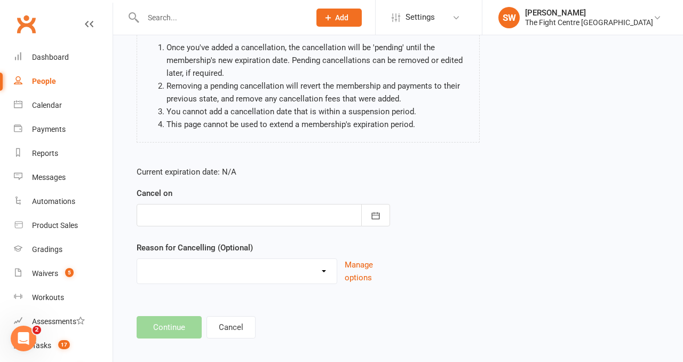
scroll to position [124, 0]
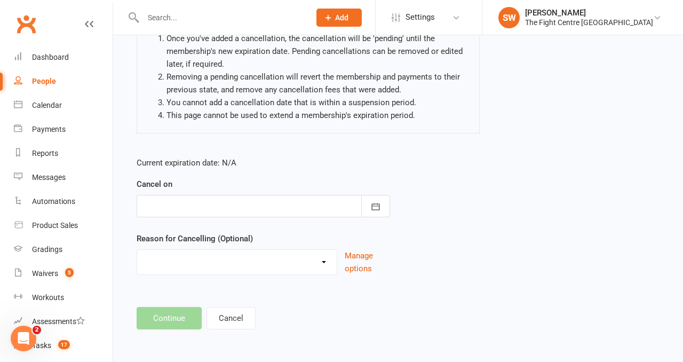
click at [187, 211] on div at bounding box center [264, 206] width 254 height 22
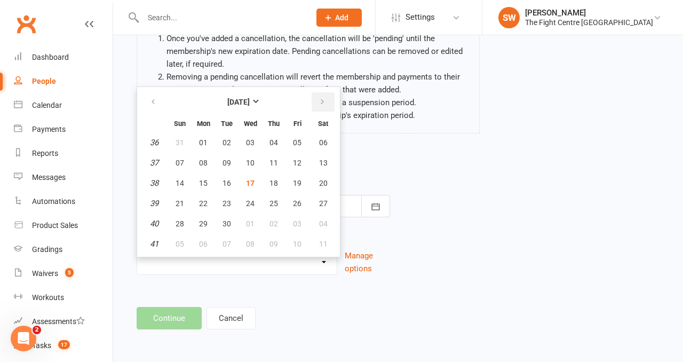
click at [320, 102] on icon "button" at bounding box center [322, 102] width 7 height 9
click at [178, 181] on span "12" at bounding box center [180, 183] width 9 height 9
type input "12 Oct 2025"
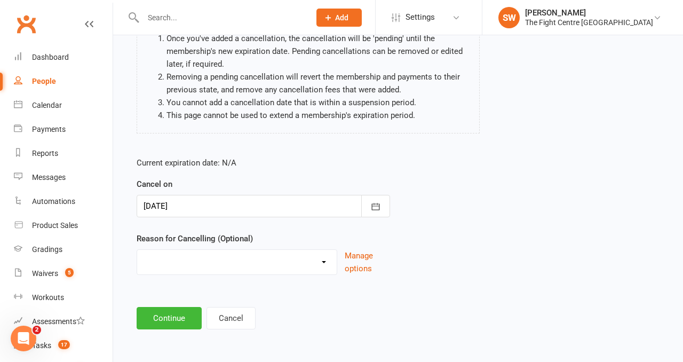
click at [181, 262] on select "Cancelled in contract- 30kms Cancelled in contract - dispute Cancelled in contr…" at bounding box center [237, 260] width 200 height 21
click at [194, 255] on select "Cancelled in contract- 30kms Cancelled in contract - dispute Cancelled in contr…" at bounding box center [237, 260] width 200 height 21
select select "15"
click at [165, 314] on button "Continue" at bounding box center [169, 318] width 65 height 22
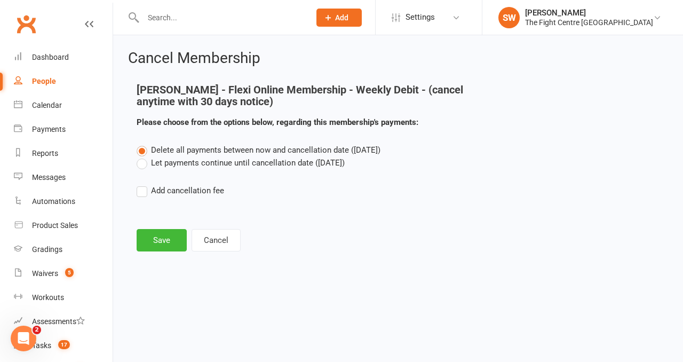
click at [164, 167] on label "Let payments continue until cancellation date (Oct 12, 2025)" at bounding box center [241, 162] width 208 height 13
click at [144, 156] on input "Let payments continue until cancellation date (Oct 12, 2025)" at bounding box center [140, 156] width 7 height 0
click at [164, 236] on button "Save" at bounding box center [162, 240] width 50 height 22
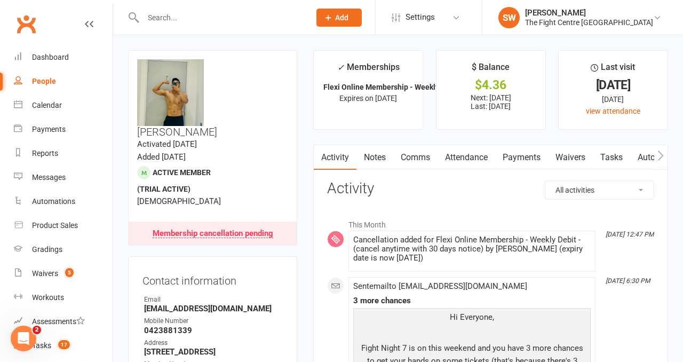
click at [358, 150] on link "Notes" at bounding box center [375, 157] width 37 height 25
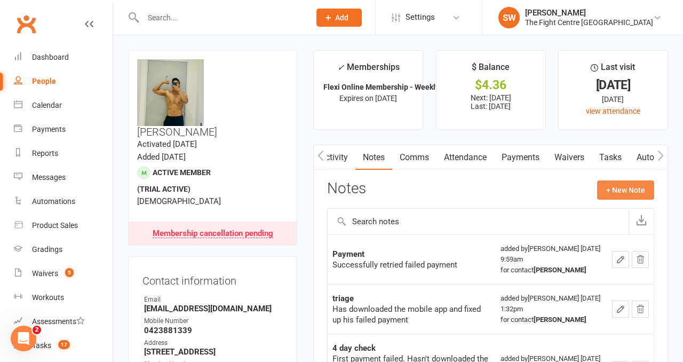
click at [617, 192] on button "+ New Note" at bounding box center [625, 189] width 57 height 19
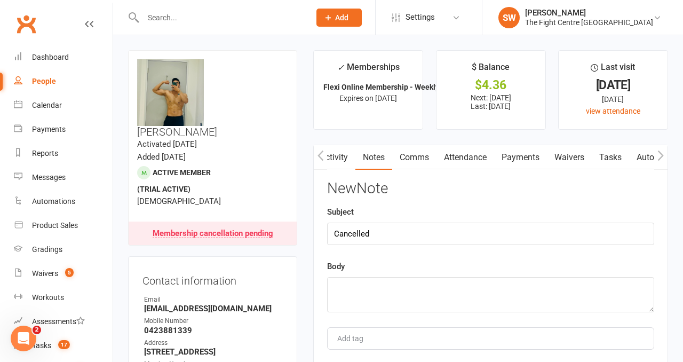
type input "Cancelled"
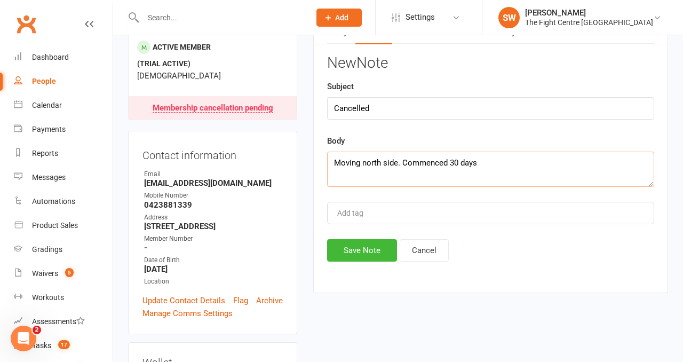
scroll to position [130, 0]
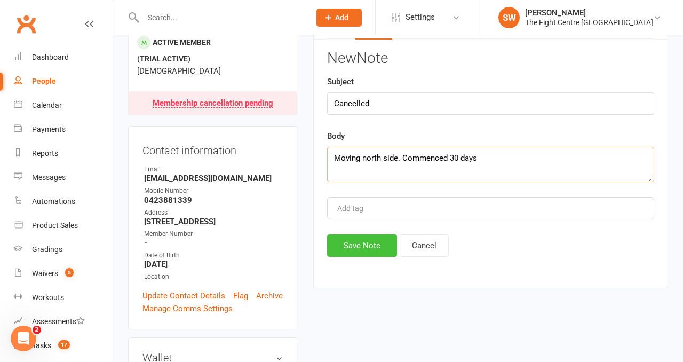
type textarea "Moving north side. Commenced 30 days"
click at [368, 247] on button "Save Note" at bounding box center [362, 245] width 70 height 22
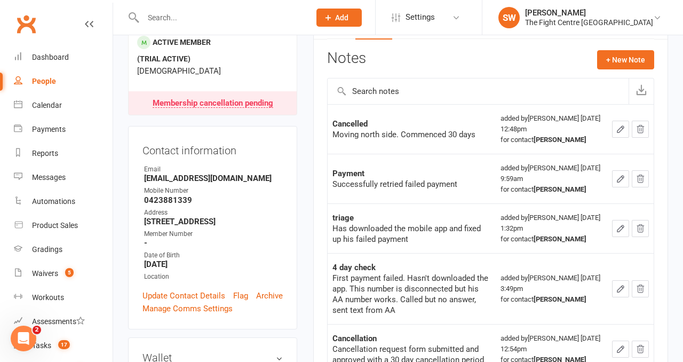
click at [171, 12] on input "text" at bounding box center [221, 17] width 163 height 15
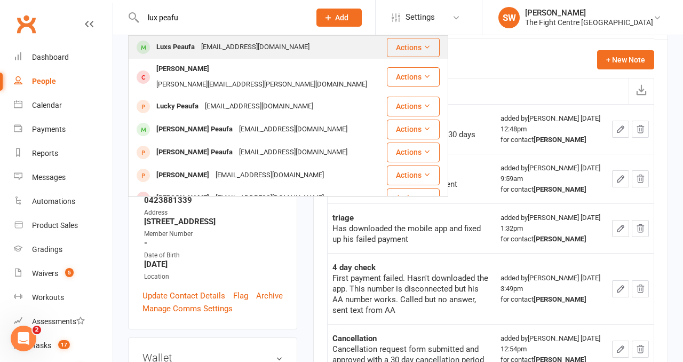
type input "lux peafu"
click at [181, 50] on div "Luxs Peaufa" at bounding box center [175, 46] width 45 height 15
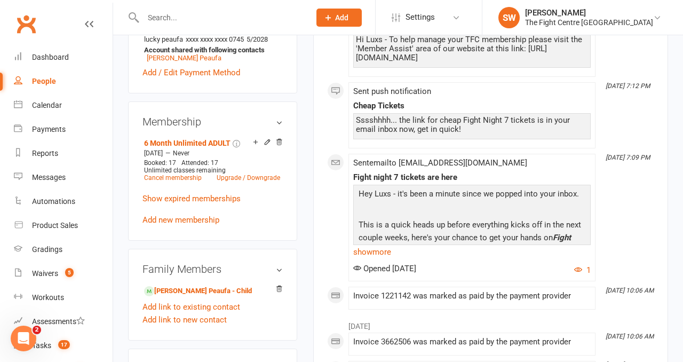
scroll to position [381, 0]
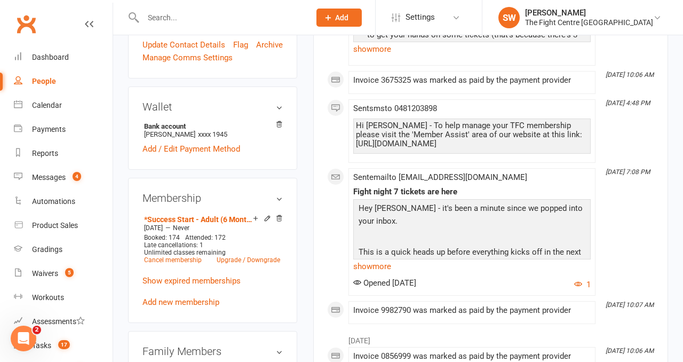
scroll to position [405, 0]
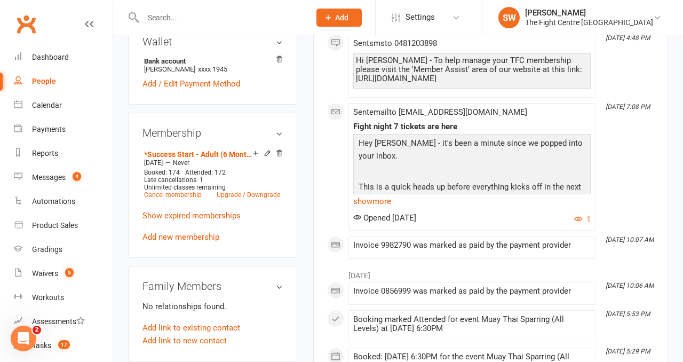
click at [306, 170] on main "✓ Memberships *Success Start - Adult (6 Months) Does not expire $ Balance $0.00…" at bounding box center [490, 368] width 371 height 1444
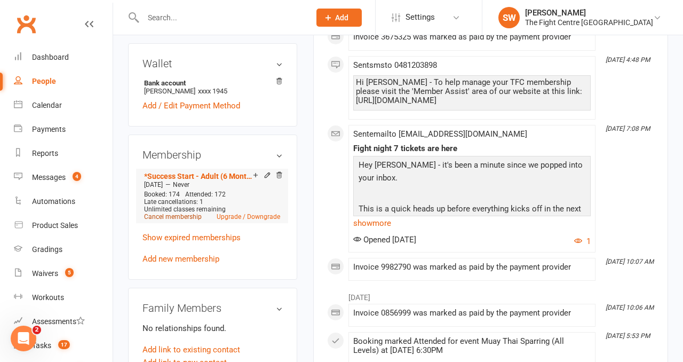
click at [149, 213] on link "Cancel membership" at bounding box center [173, 216] width 58 height 7
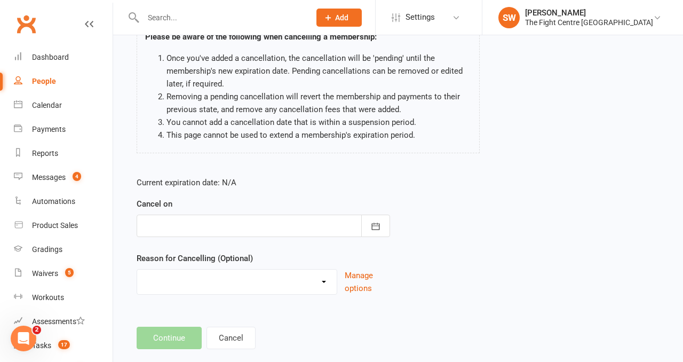
scroll to position [102, 0]
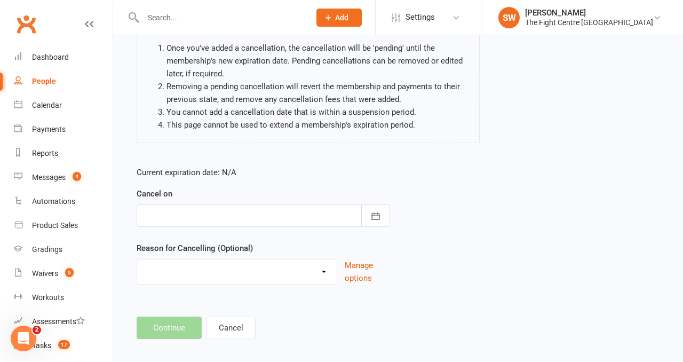
click at [301, 215] on div at bounding box center [264, 215] width 254 height 22
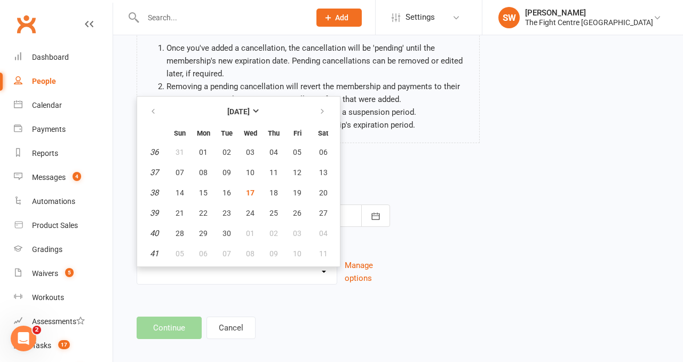
click at [446, 197] on div "Current expiration date: N/A Cancel on September 2025 Sun Mon Tue Wed Thu Fri S…" at bounding box center [398, 228] width 539 height 141
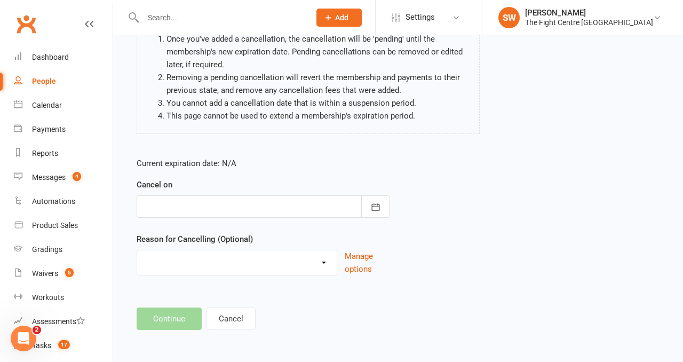
scroll to position [112, 0]
click at [207, 315] on button "Cancel" at bounding box center [231, 318] width 49 height 22
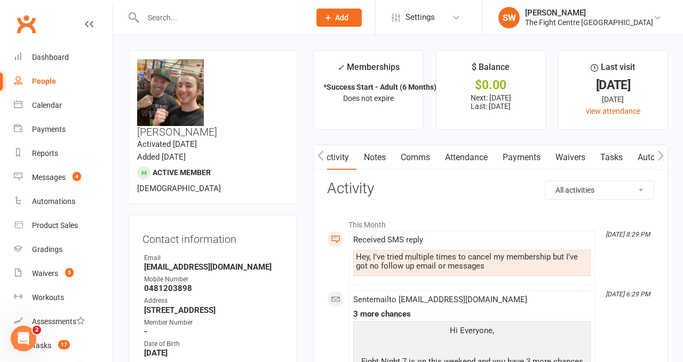
click at [426, 162] on link "Comms" at bounding box center [415, 157] width 44 height 25
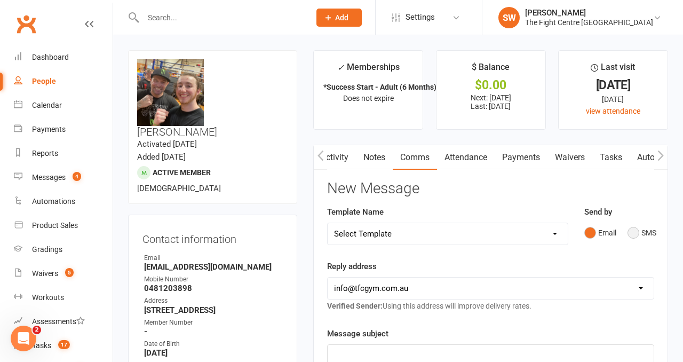
click at [628, 231] on button "SMS" at bounding box center [642, 233] width 29 height 20
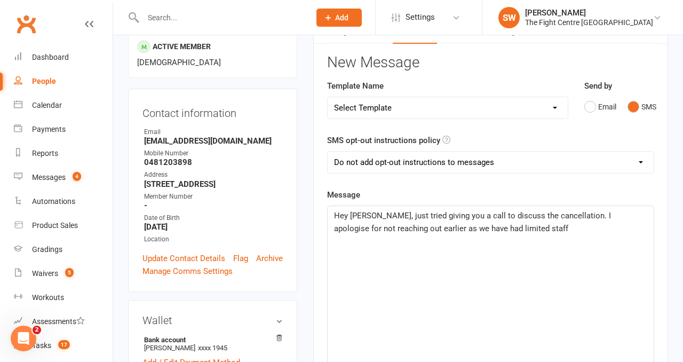
scroll to position [136, 0]
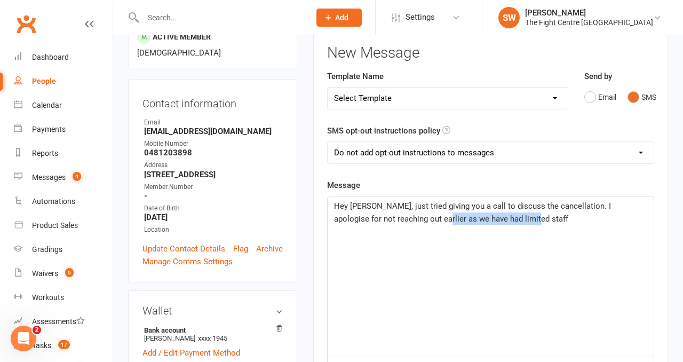
drag, startPoint x: 525, startPoint y: 226, endPoint x: 416, endPoint y: 221, distance: 109.0
click at [416, 221] on div "Hey Luke, just tried giving you a call to discuss the cancellation. I apologise…" at bounding box center [491, 276] width 326 height 160
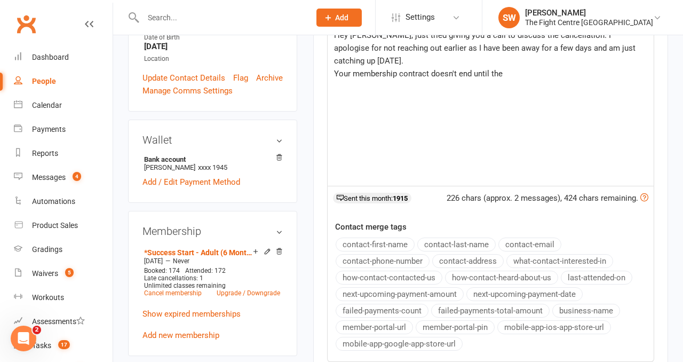
scroll to position [314, 0]
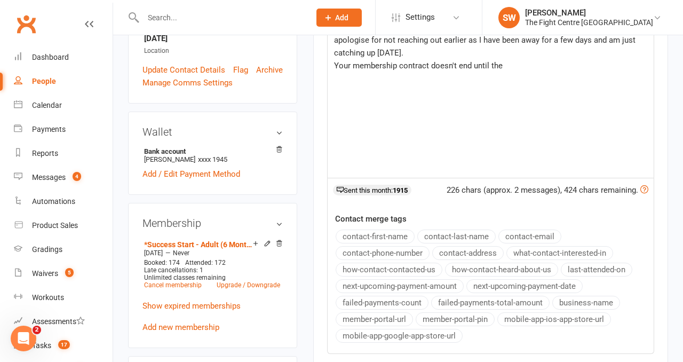
drag, startPoint x: 523, startPoint y: 51, endPoint x: 338, endPoint y: 50, distance: 184.7
click at [337, 59] on p "Your membership contract doesn't end until the" at bounding box center [490, 65] width 313 height 13
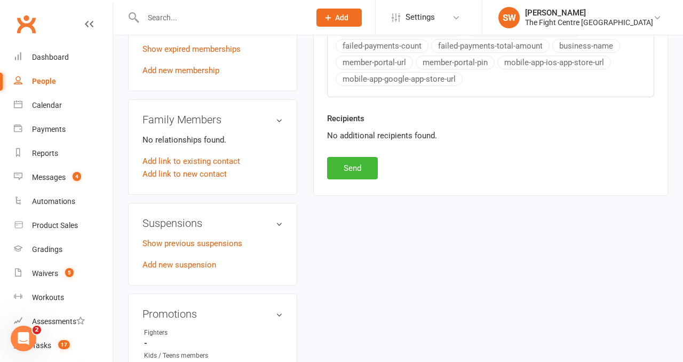
scroll to position [577, 0]
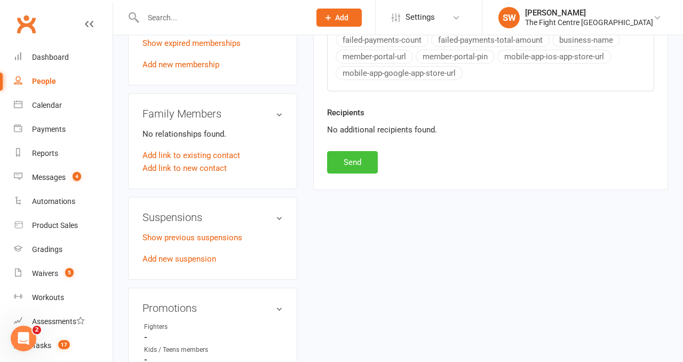
click at [350, 154] on button "Send" at bounding box center [352, 162] width 51 height 22
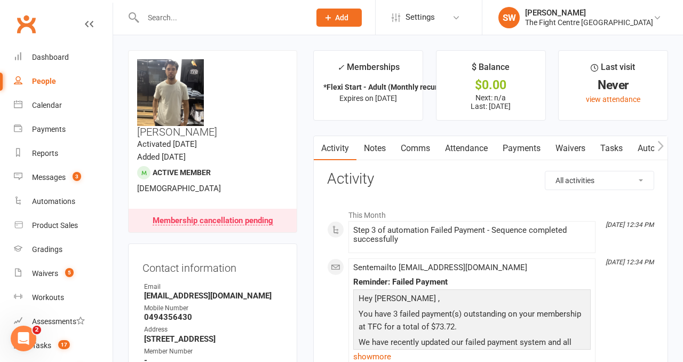
click at [527, 147] on link "Payments" at bounding box center [521, 148] width 53 height 25
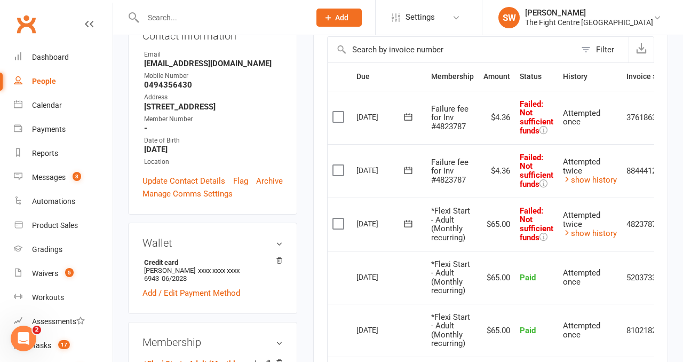
scroll to position [258, 0]
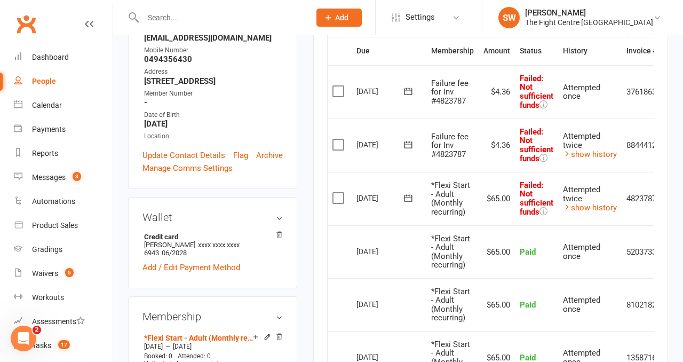
click at [405, 200] on icon at bounding box center [409, 197] width 8 height 7
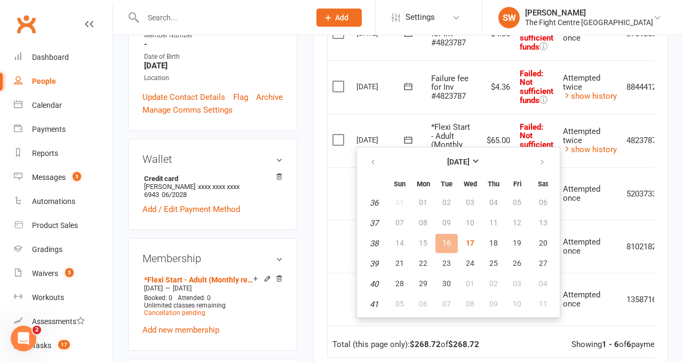
scroll to position [316, 0]
click at [468, 243] on span "17" at bounding box center [470, 242] width 9 height 9
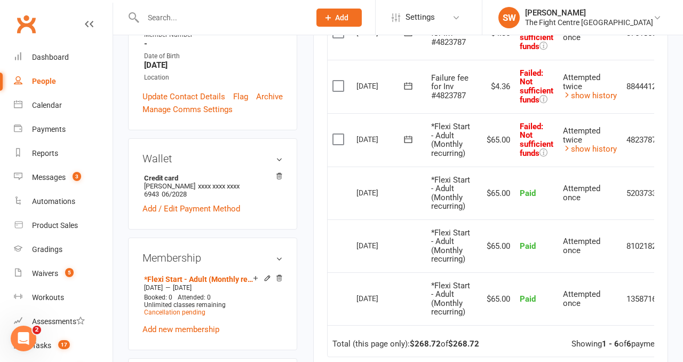
scroll to position [0, 0]
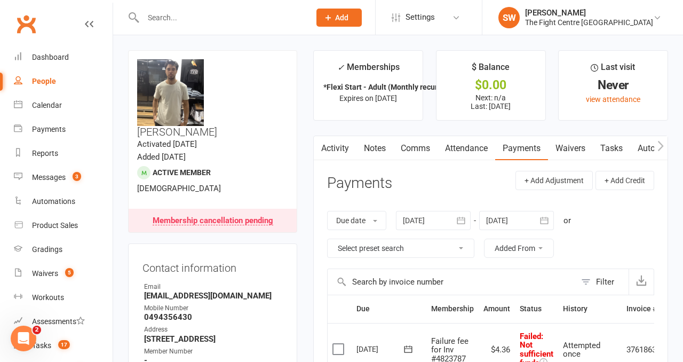
click at [407, 151] on link "Comms" at bounding box center [415, 148] width 44 height 25
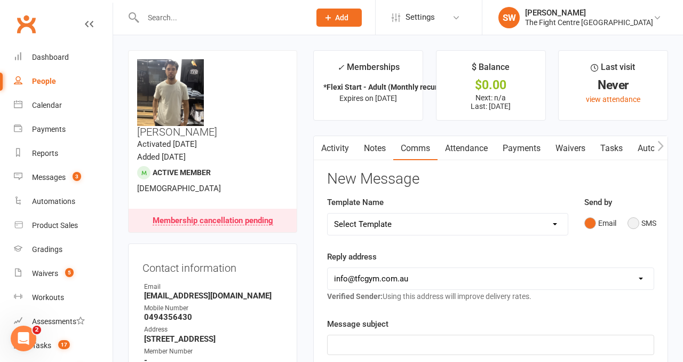
click at [630, 224] on button "SMS" at bounding box center [642, 223] width 29 height 20
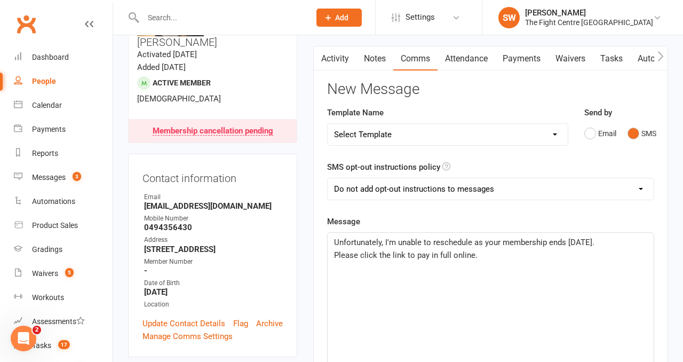
scroll to position [96, 0]
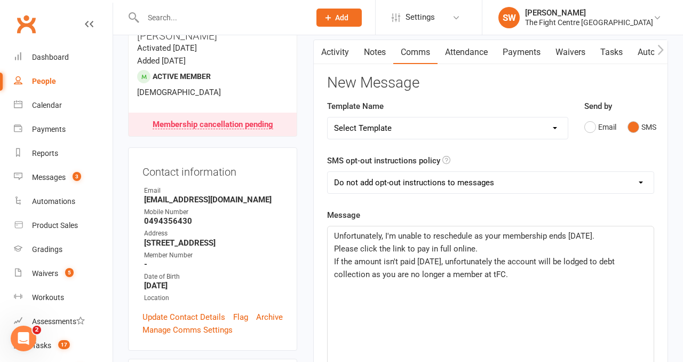
click at [495, 274] on span "If the amount isn't paid [DATE], unfortunately the account will be lodged to de…" at bounding box center [475, 268] width 283 height 22
click at [578, 275] on p "If the amount isn't paid [DATE], unfortunately the account will be lodged to de…" at bounding box center [490, 268] width 313 height 26
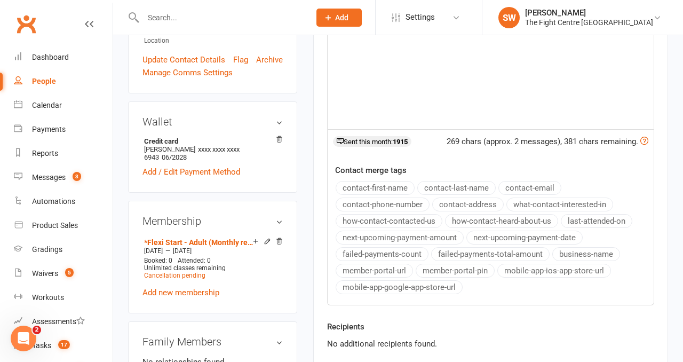
scroll to position [458, 0]
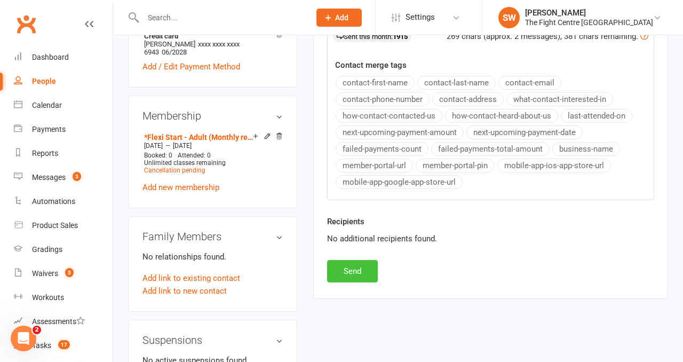
click at [358, 273] on button "Send" at bounding box center [352, 271] width 51 height 22
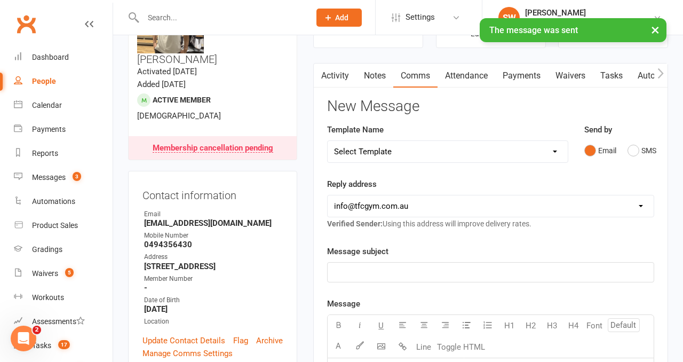
click at [510, 76] on link "Payments" at bounding box center [521, 76] width 53 height 25
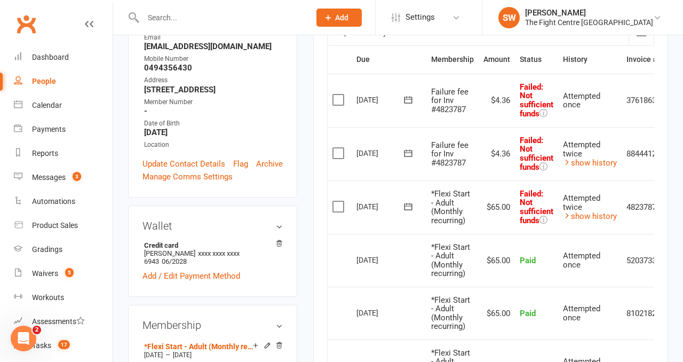
scroll to position [244, 0]
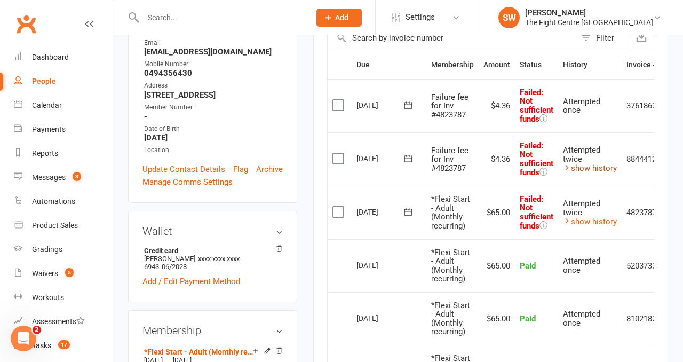
click at [591, 163] on link "show history" at bounding box center [590, 168] width 54 height 10
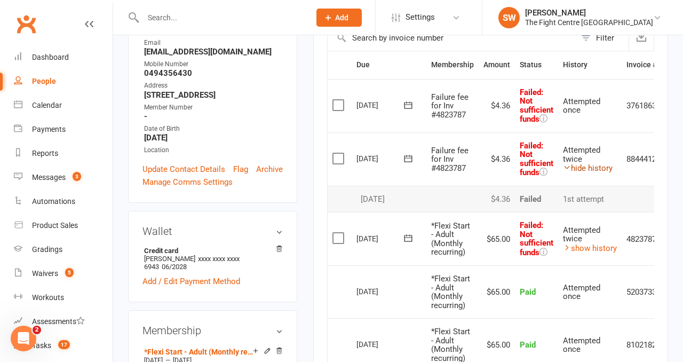
click at [591, 163] on link "hide history" at bounding box center [588, 168] width 50 height 10
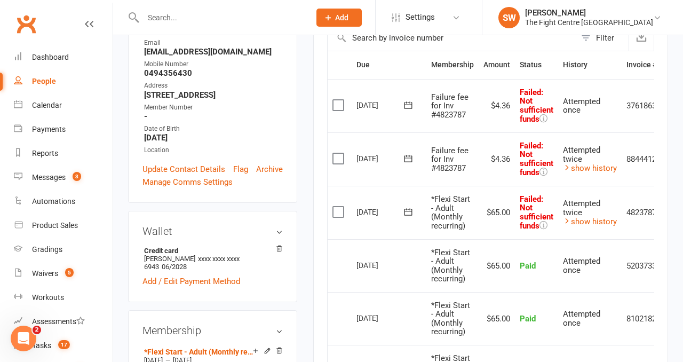
scroll to position [0, 32]
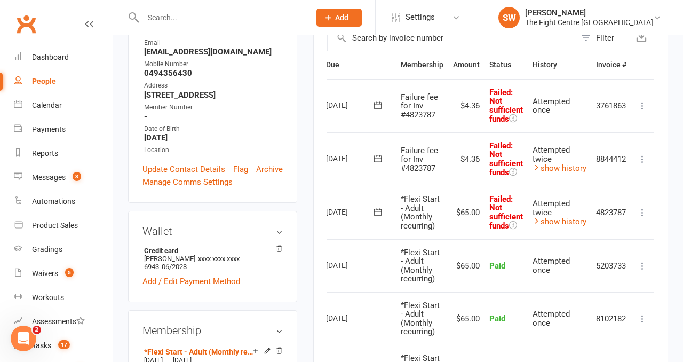
click at [643, 104] on icon at bounding box center [642, 105] width 11 height 11
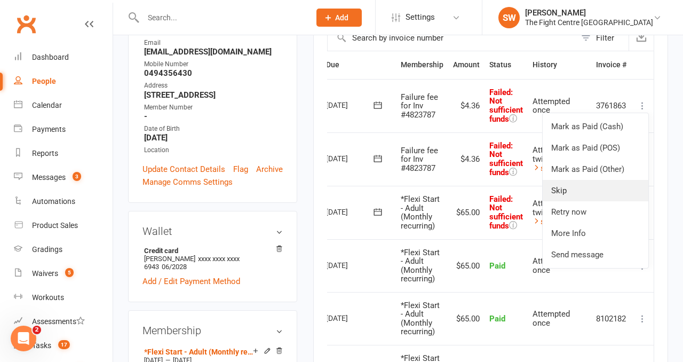
click at [584, 185] on link "Skip" at bounding box center [596, 190] width 106 height 21
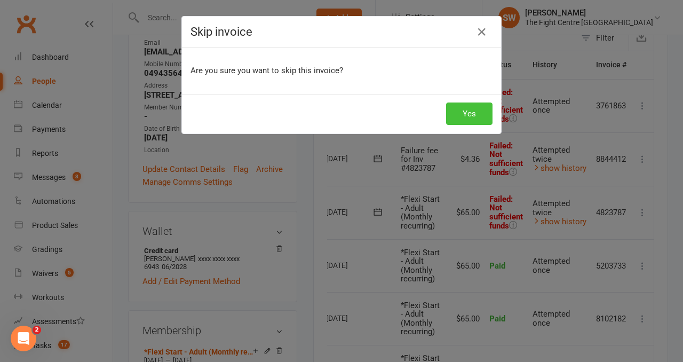
click at [466, 113] on button "Yes" at bounding box center [469, 113] width 46 height 22
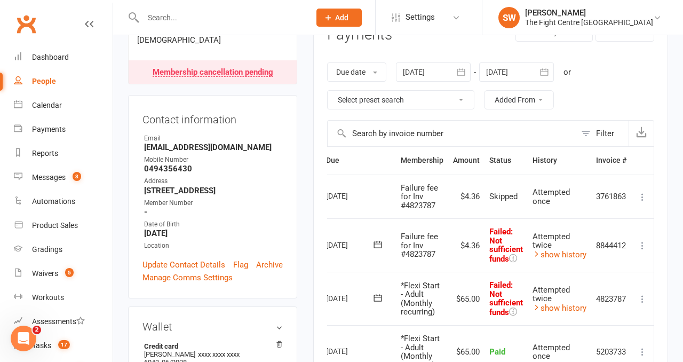
scroll to position [0, 0]
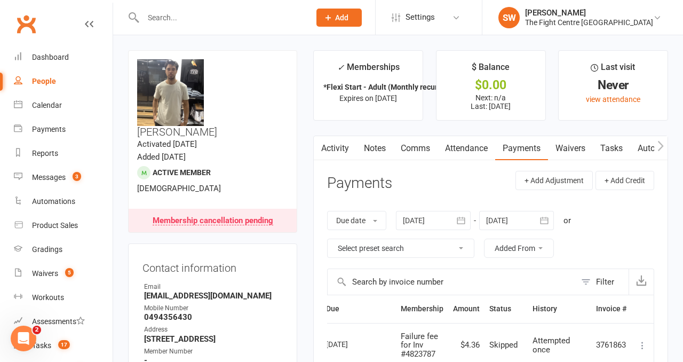
click at [421, 148] on link "Comms" at bounding box center [415, 148] width 44 height 25
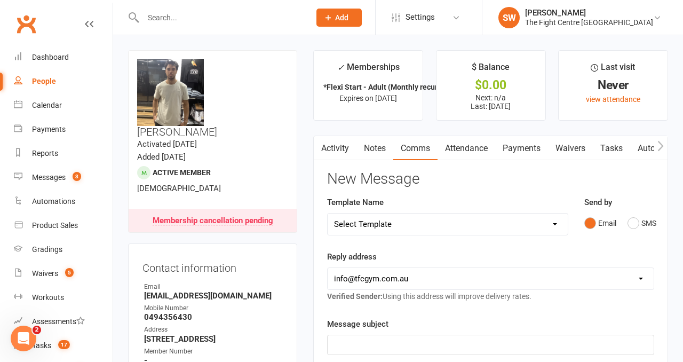
click at [627, 221] on div "Email SMS" at bounding box center [619, 223] width 70 height 20
click at [632, 221] on button "SMS" at bounding box center [642, 223] width 29 height 20
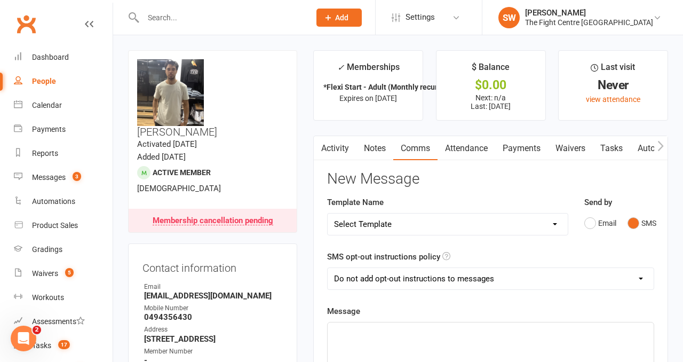
click at [431, 330] on p "﻿" at bounding box center [490, 332] width 313 height 13
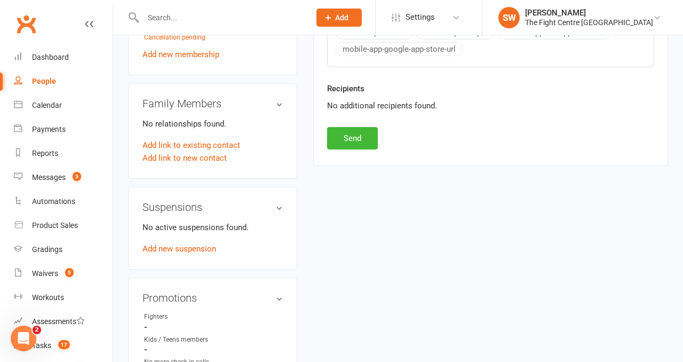
scroll to position [614, 0]
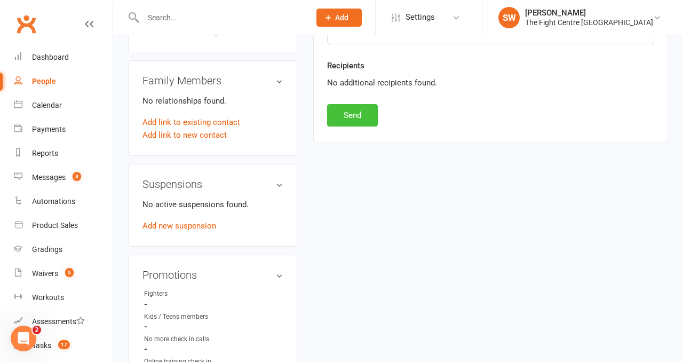
click at [353, 108] on button "Send" at bounding box center [352, 115] width 51 height 22
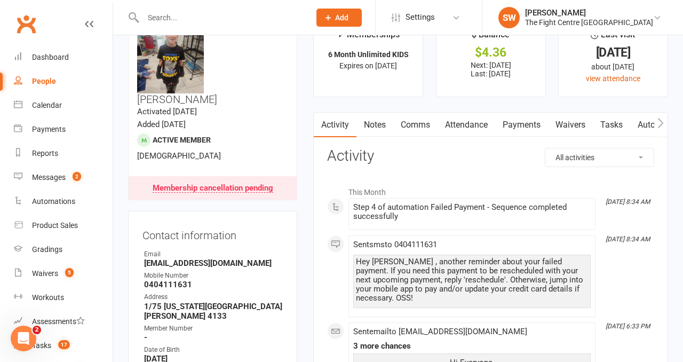
scroll to position [33, 0]
click at [658, 120] on icon "button" at bounding box center [661, 122] width 6 height 11
click at [661, 121] on icon "button" at bounding box center [661, 122] width 6 height 10
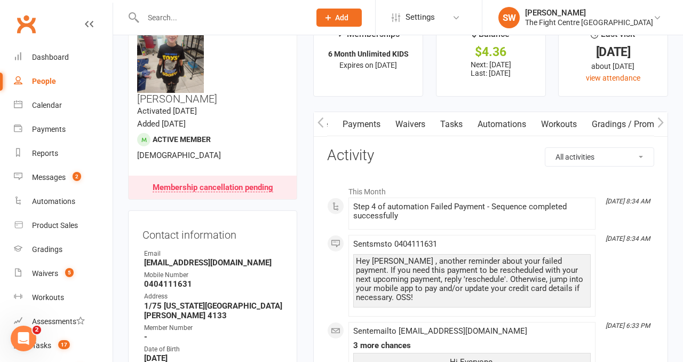
scroll to position [0, 308]
click at [566, 129] on link "Mobile App" at bounding box center [570, 124] width 58 height 25
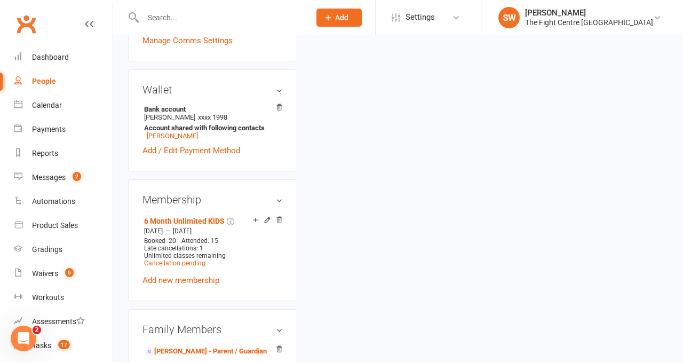
scroll to position [395, 0]
click at [171, 345] on link "Shelly Pease - Parent / Guardian" at bounding box center [205, 350] width 123 height 11
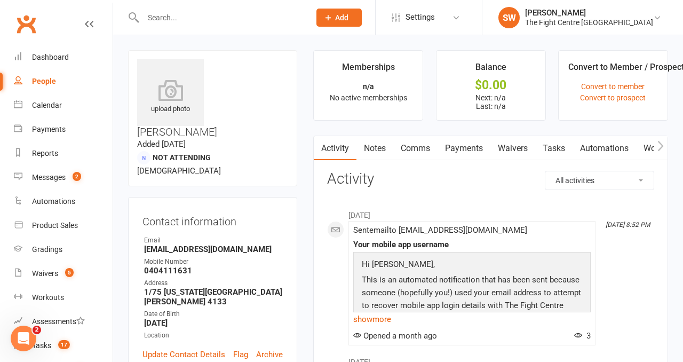
click at [663, 143] on icon "button" at bounding box center [661, 145] width 6 height 11
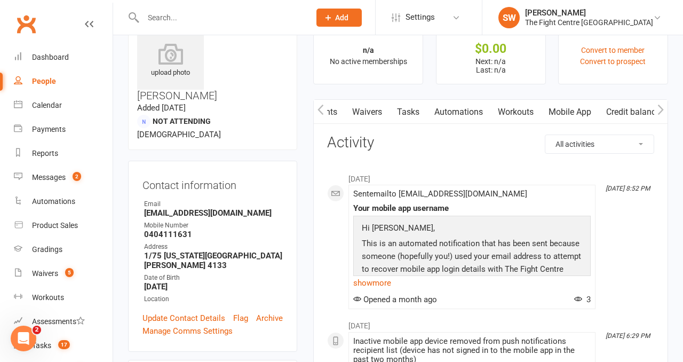
scroll to position [39, 0]
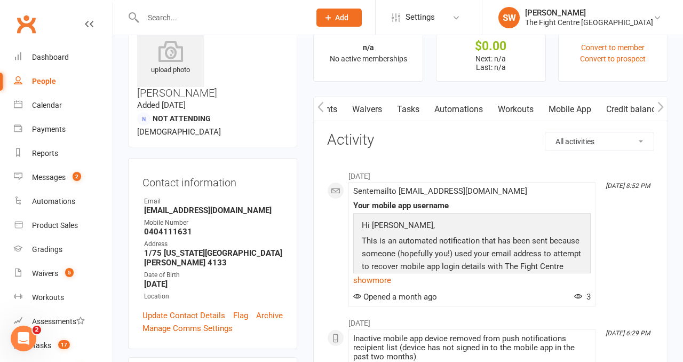
click at [607, 282] on div "August 2025 Aug 8, 8:52 PM Sent email to Shellypease1989@gmail.com Your mobile …" at bounding box center [490, 235] width 327 height 141
click at [572, 105] on link "Mobile App" at bounding box center [570, 109] width 58 height 25
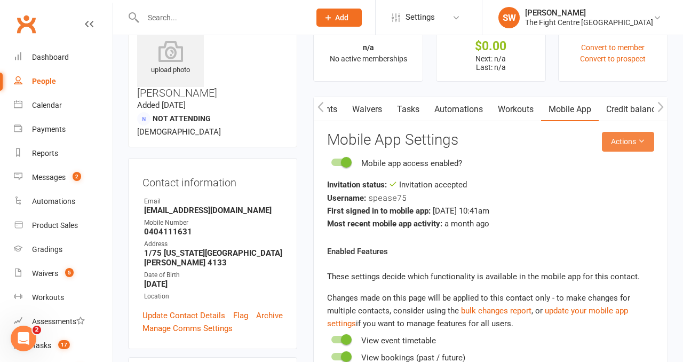
click at [631, 151] on button "Actions" at bounding box center [628, 141] width 52 height 19
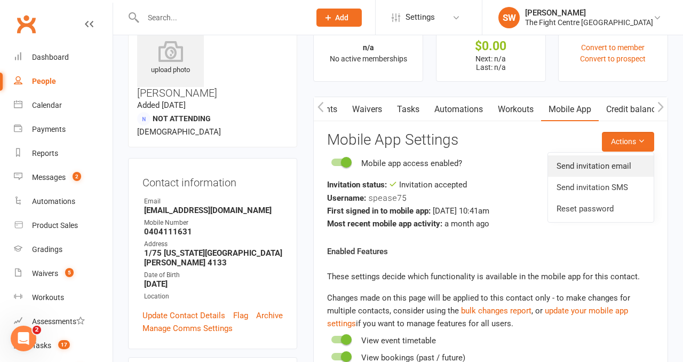
click at [605, 165] on link "Send invitation email" at bounding box center [601, 165] width 106 height 21
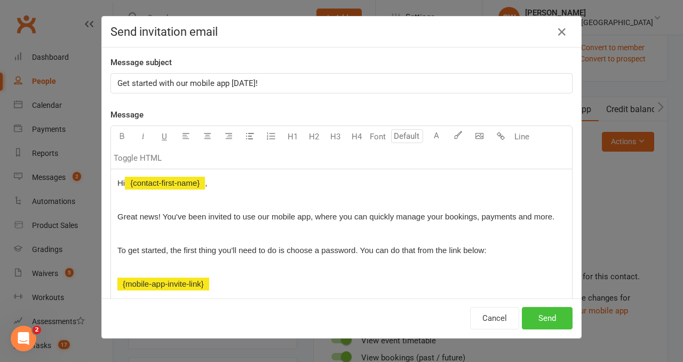
click at [552, 315] on button "Send" at bounding box center [547, 318] width 51 height 22
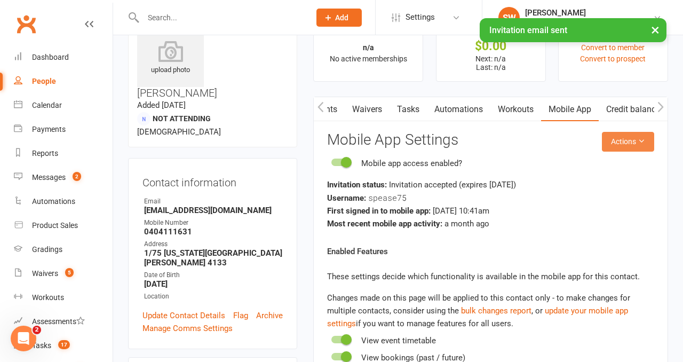
click at [622, 146] on button "Actions" at bounding box center [628, 141] width 52 height 19
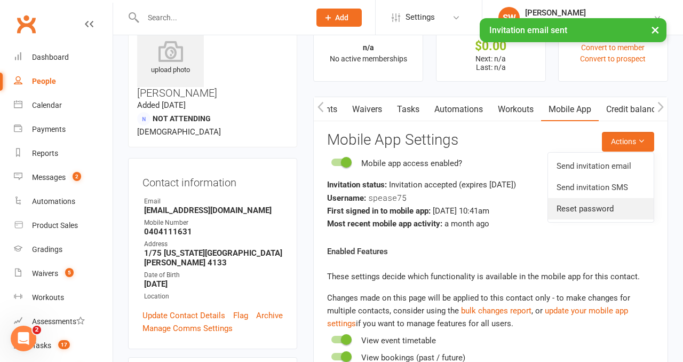
click at [596, 212] on link "Reset password" at bounding box center [601, 208] width 106 height 21
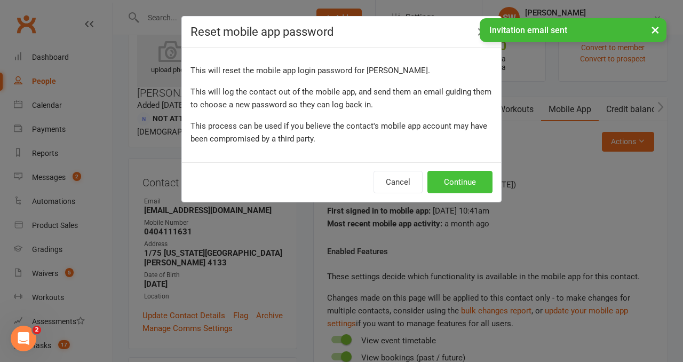
click at [463, 173] on button "Continue" at bounding box center [460, 182] width 65 height 22
